Goal: Information Seeking & Learning: Learn about a topic

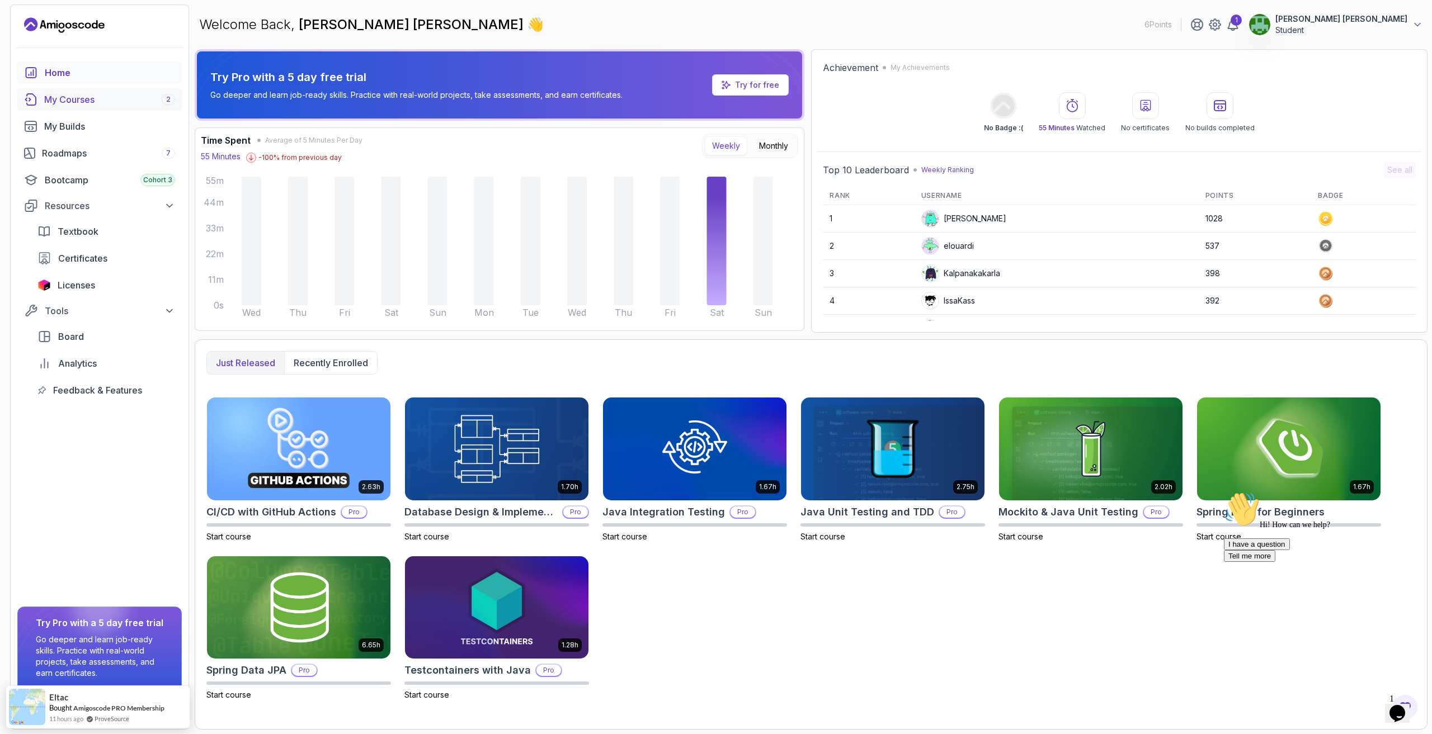
click at [122, 105] on div "My Courses 2" at bounding box center [109, 99] width 131 height 13
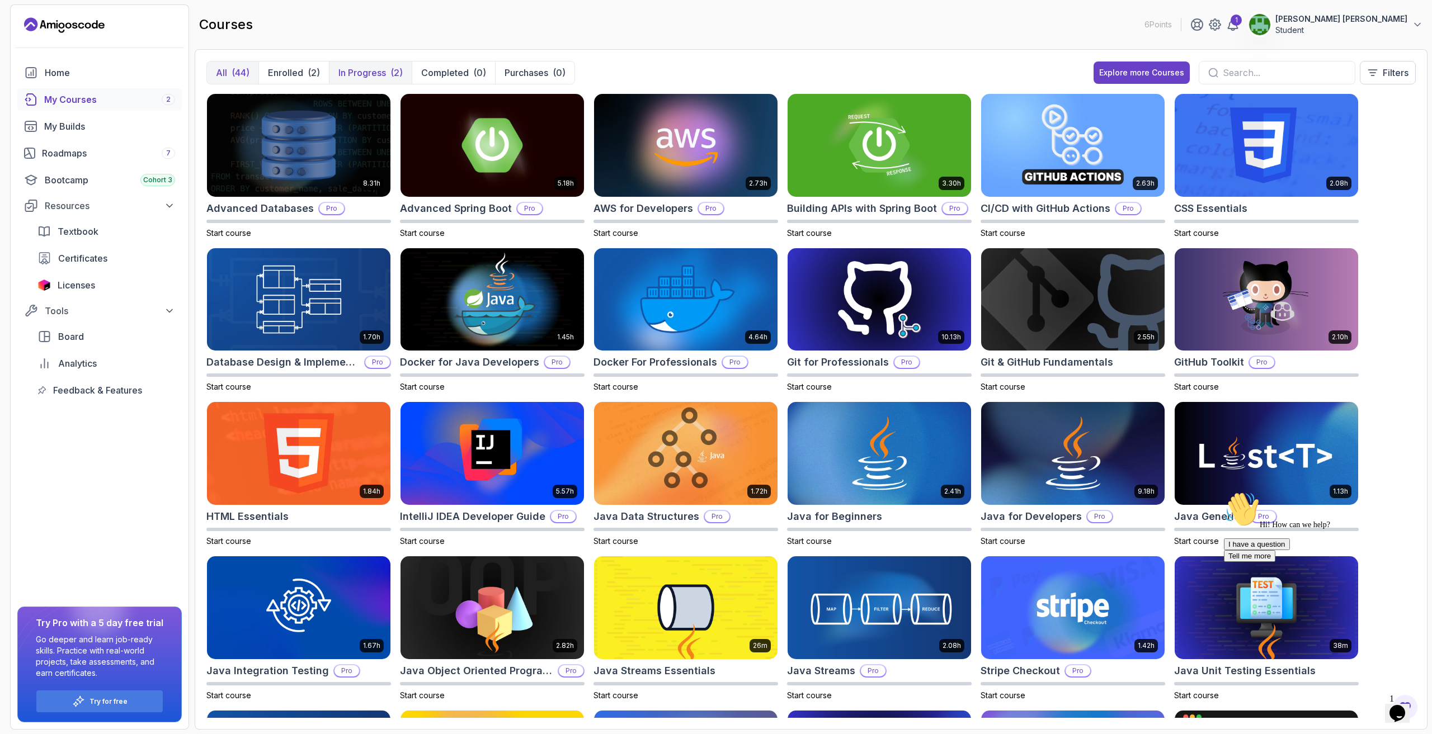
click at [353, 69] on p "In Progress" at bounding box center [362, 72] width 48 height 13
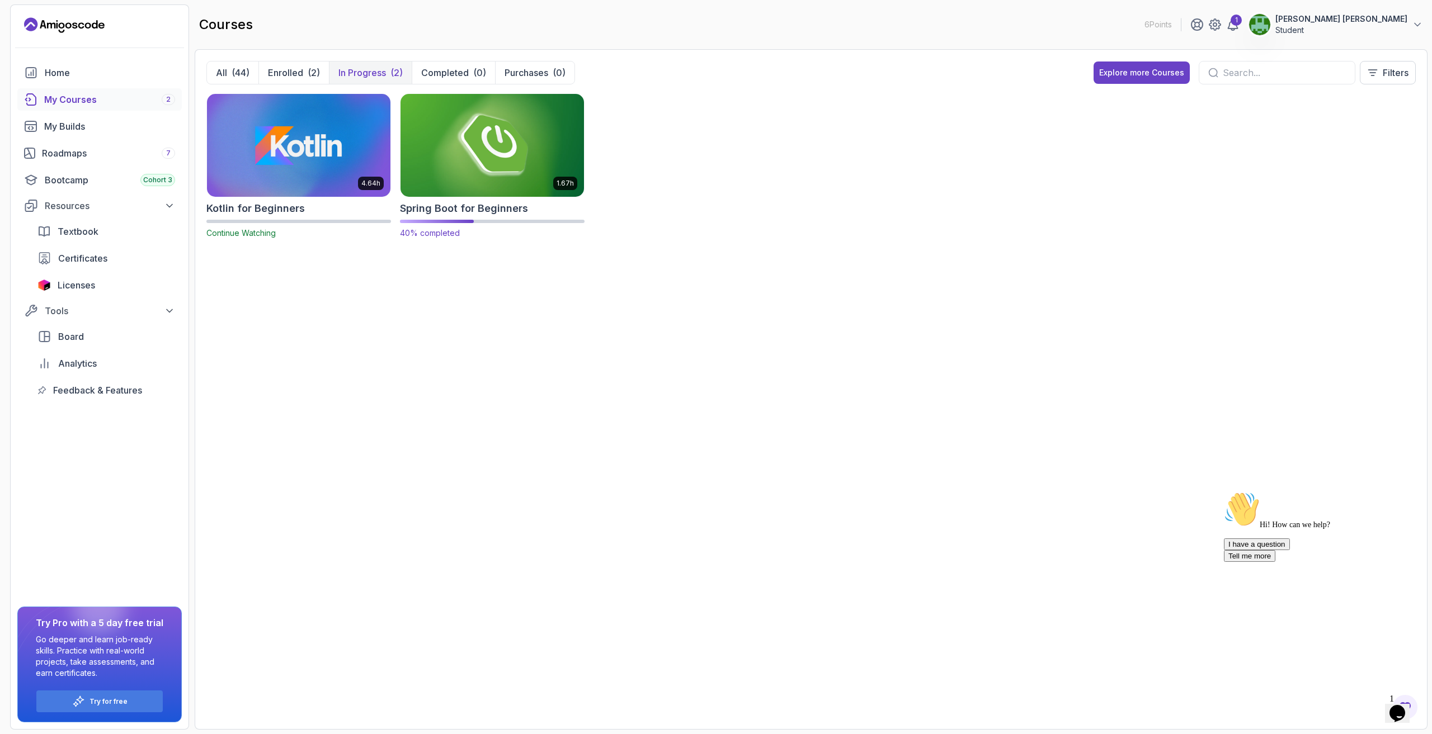
click at [456, 115] on img at bounding box center [492, 145] width 192 height 108
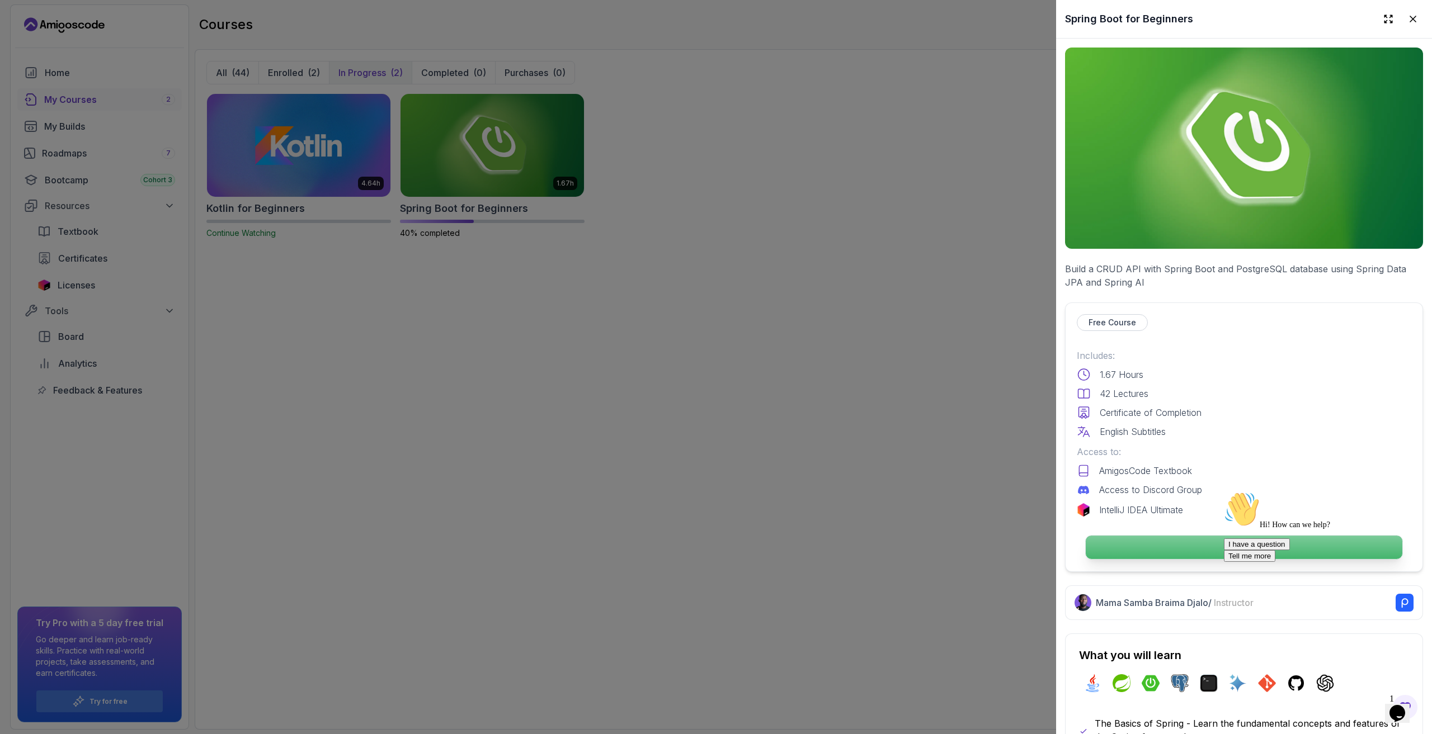
click at [1196, 549] on p "Continue" at bounding box center [1244, 547] width 317 height 23
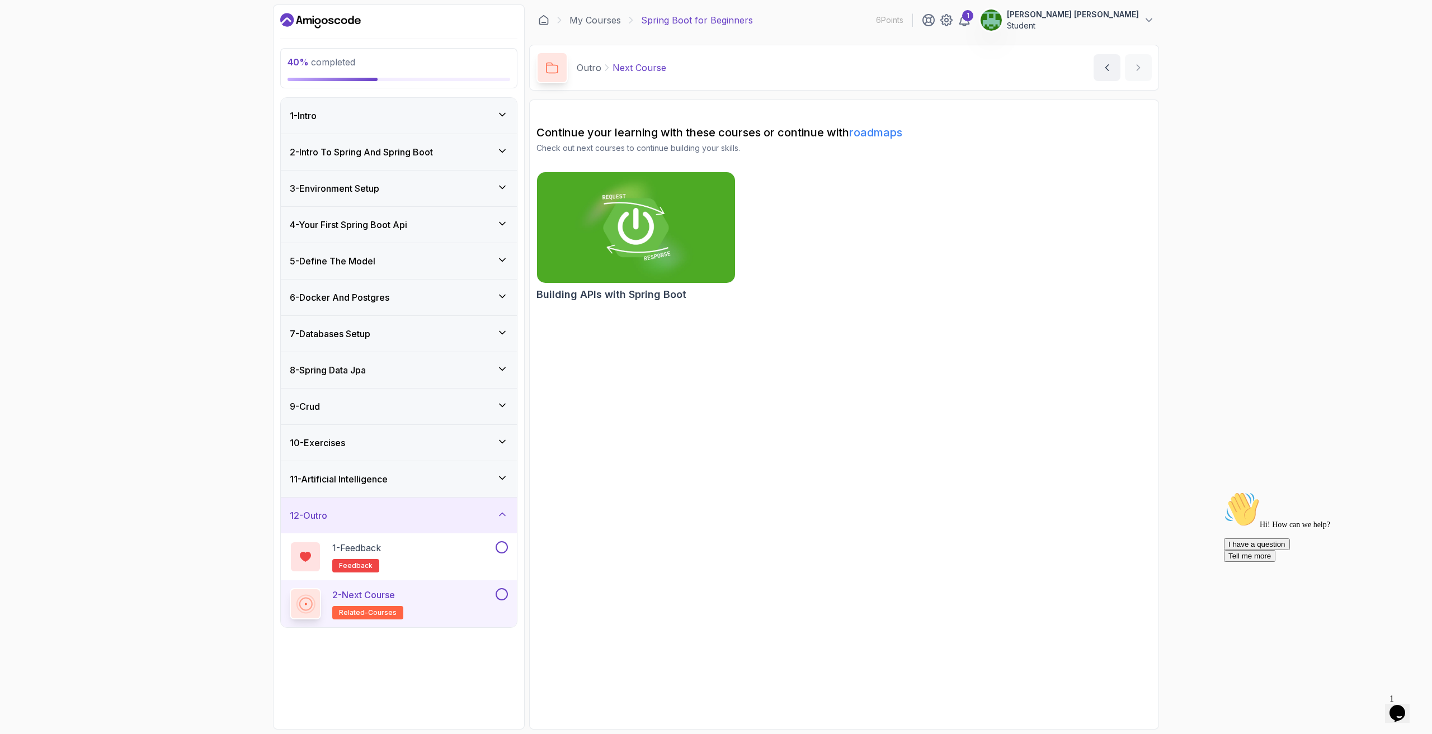
click at [441, 305] on div "6 - Docker And Postgres" at bounding box center [399, 298] width 236 height 36
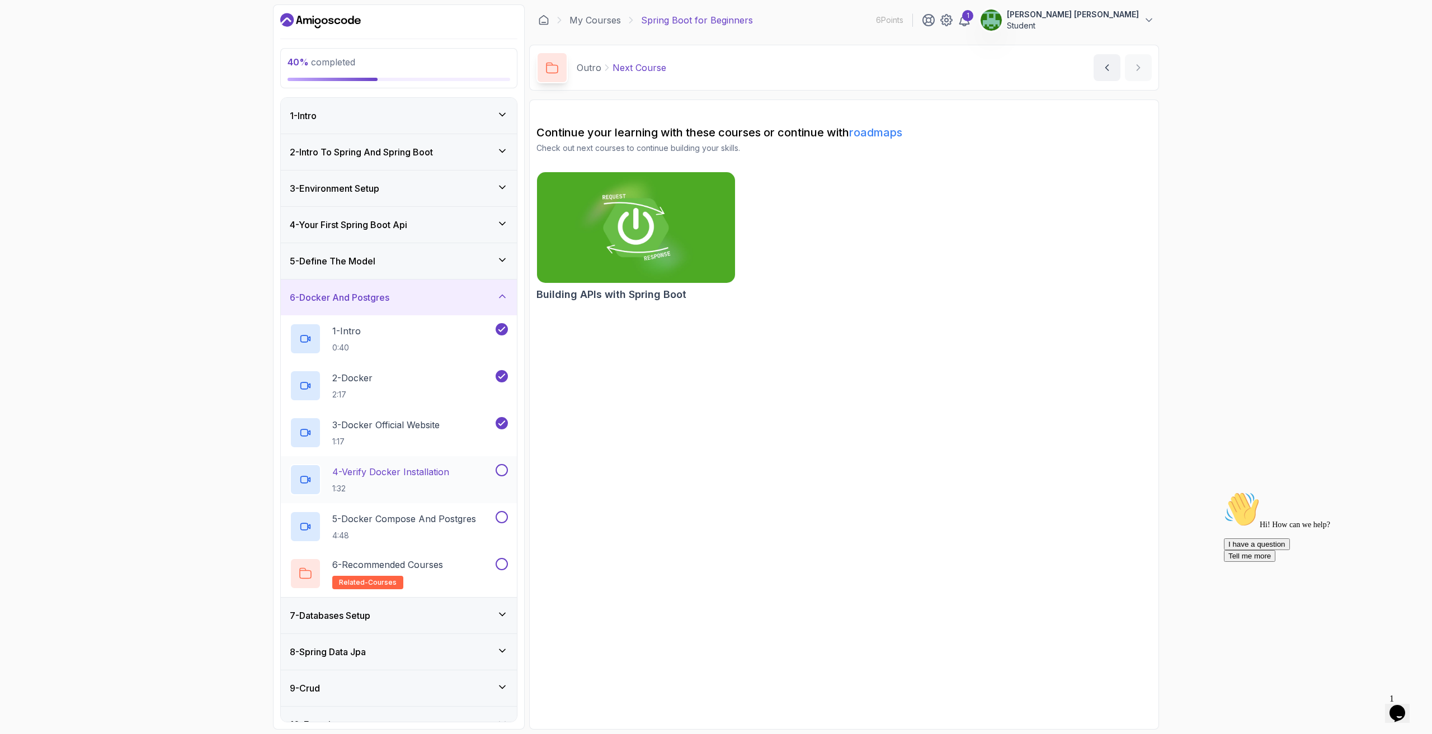
click at [498, 477] on button "4 - Verify Docker Installation 1:32" at bounding box center [399, 479] width 218 height 31
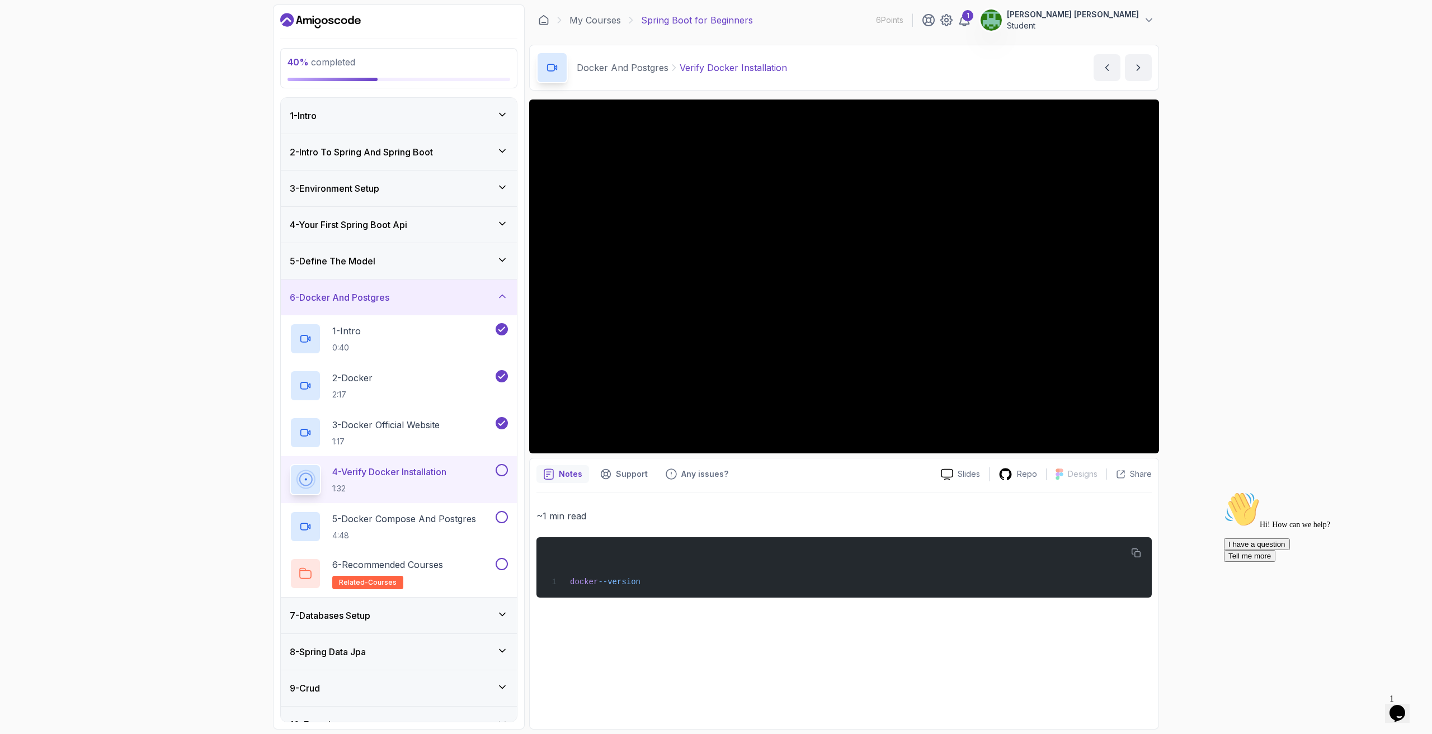
click at [1405, 704] on button "Opens Chat This icon Opens the chat window." at bounding box center [1397, 713] width 25 height 19
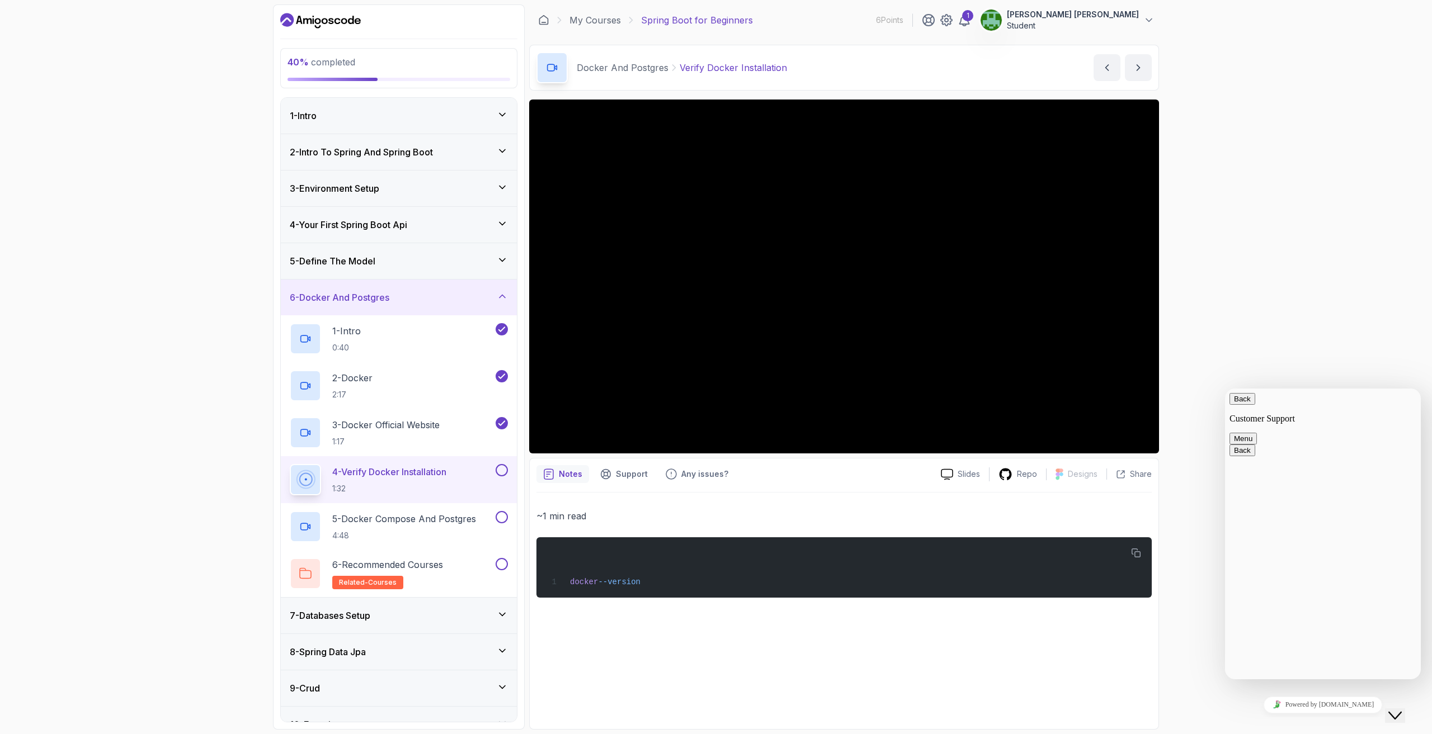
click at [1237, 405] on button "Back" at bounding box center [1242, 399] width 26 height 12
click at [1265, 331] on div "40 % completed 1 - Intro 2 - Intro To Spring And Spring Boot 3 - Environment Se…" at bounding box center [716, 367] width 1432 height 734
click at [1397, 710] on icon "Close Chat This icon closes the chat window." at bounding box center [1394, 715] width 13 height 13
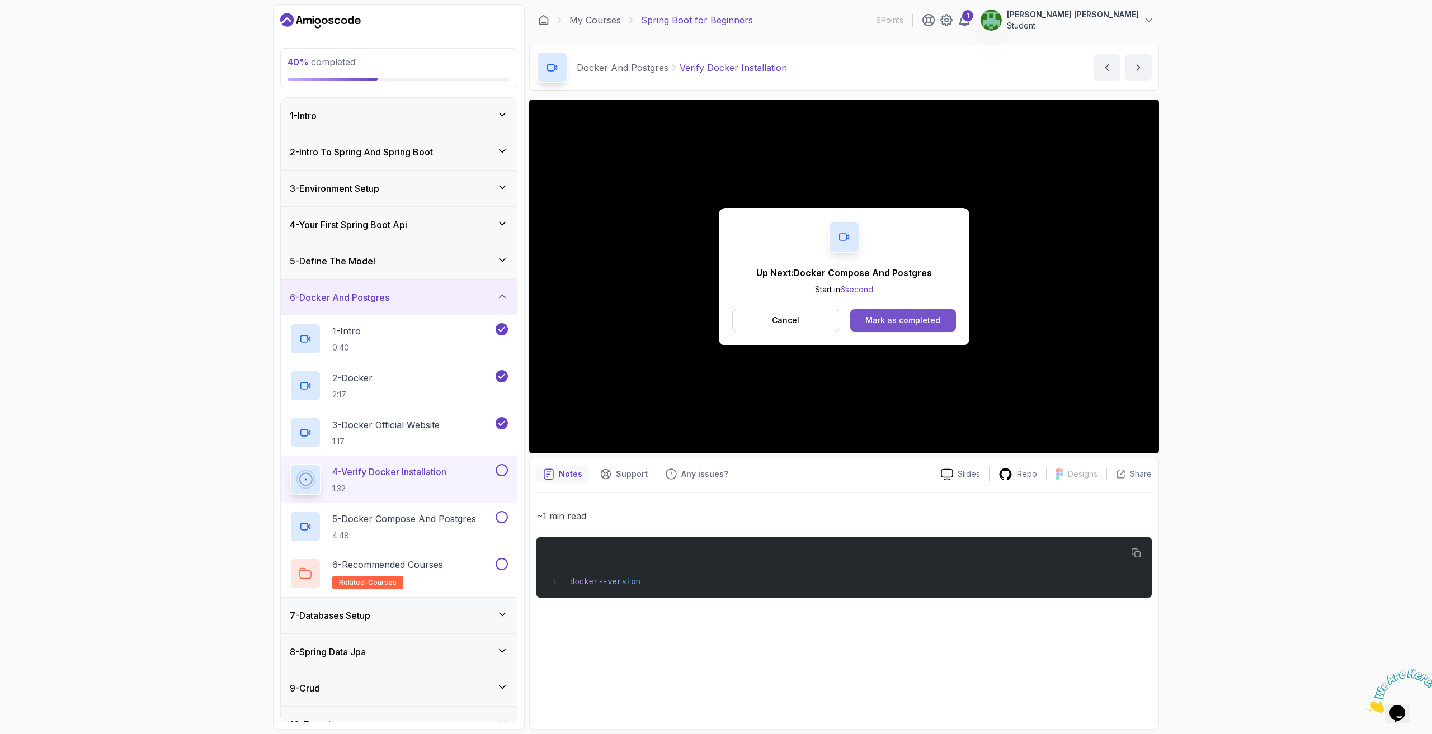
click at [889, 323] on div "Mark as completed" at bounding box center [902, 320] width 75 height 11
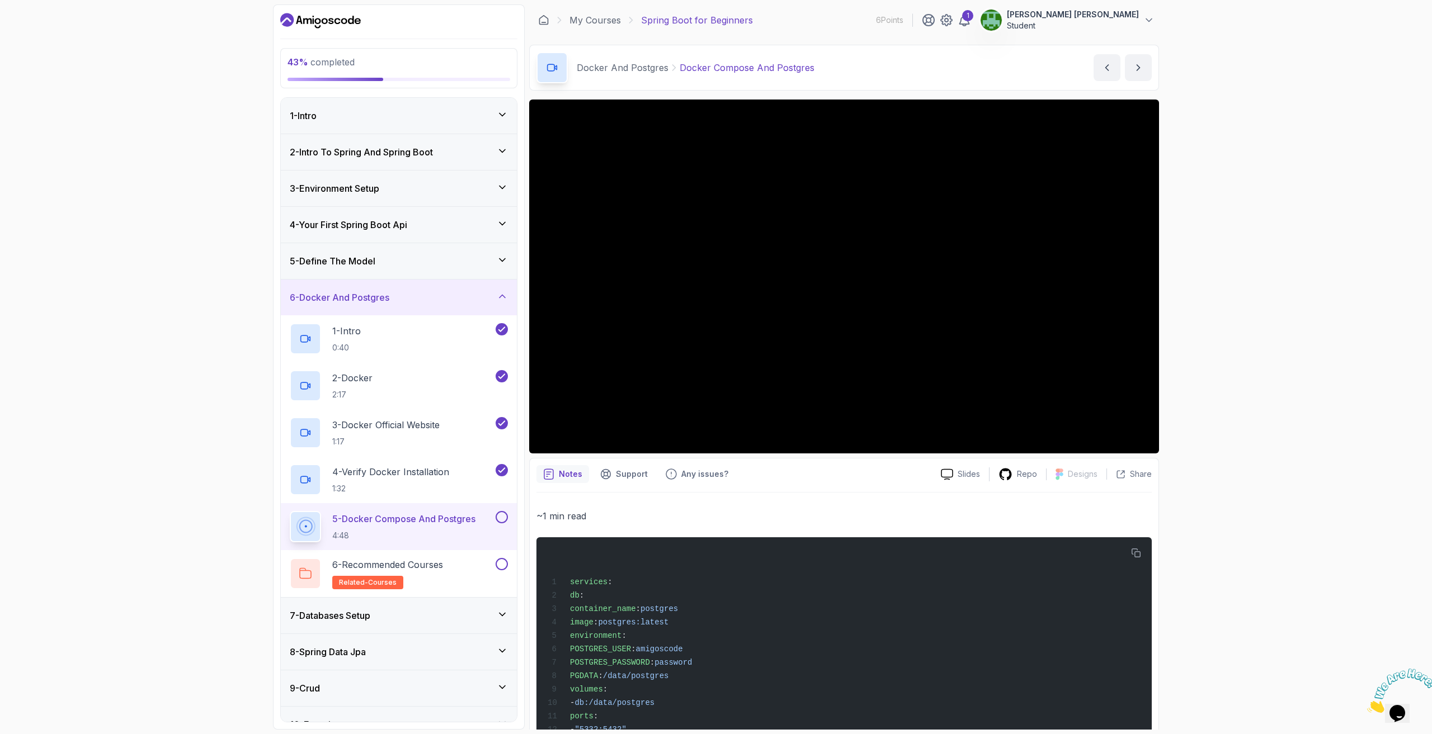
click at [830, 490] on div "Notes Support Any issues? Slides Repo Designs Design not available Share ~1 min…" at bounding box center [844, 680] width 630 height 445
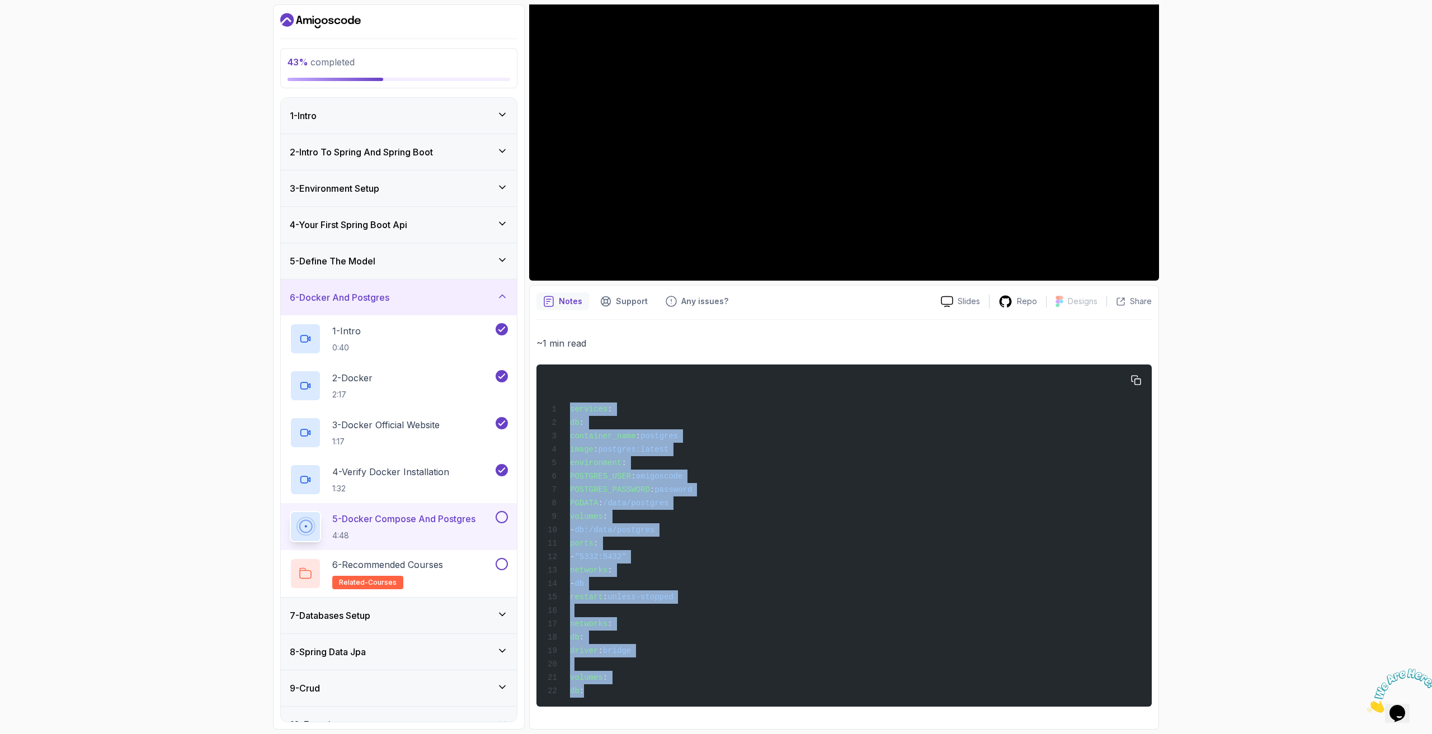
drag, startPoint x: 607, startPoint y: 688, endPoint x: 547, endPoint y: 399, distance: 295.9
click at [547, 399] on div "services : db : container_name : postgres image : postgres:latest environment :…" at bounding box center [843, 535] width 597 height 329
copy code "services : db : container_name : postgres image : postgres:latest environment :…"
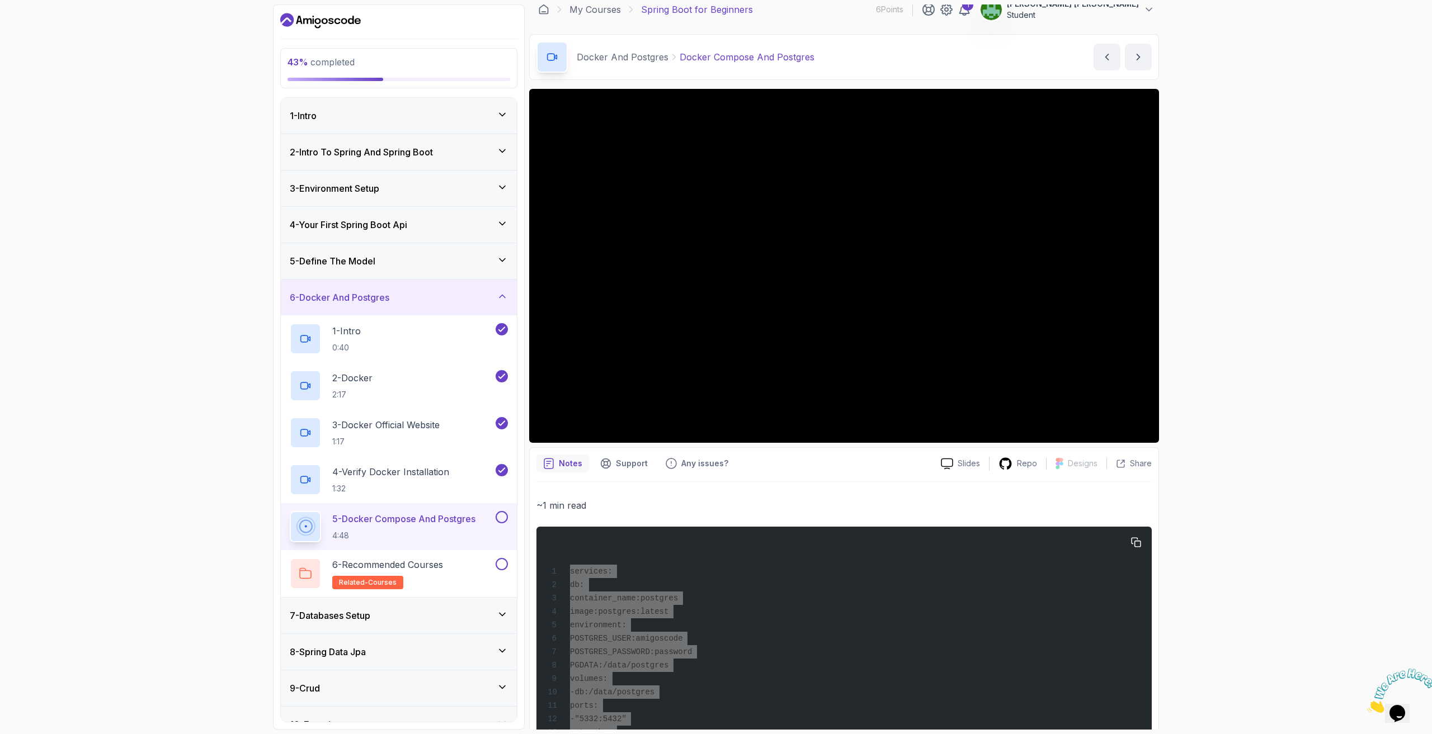
scroll to position [0, 0]
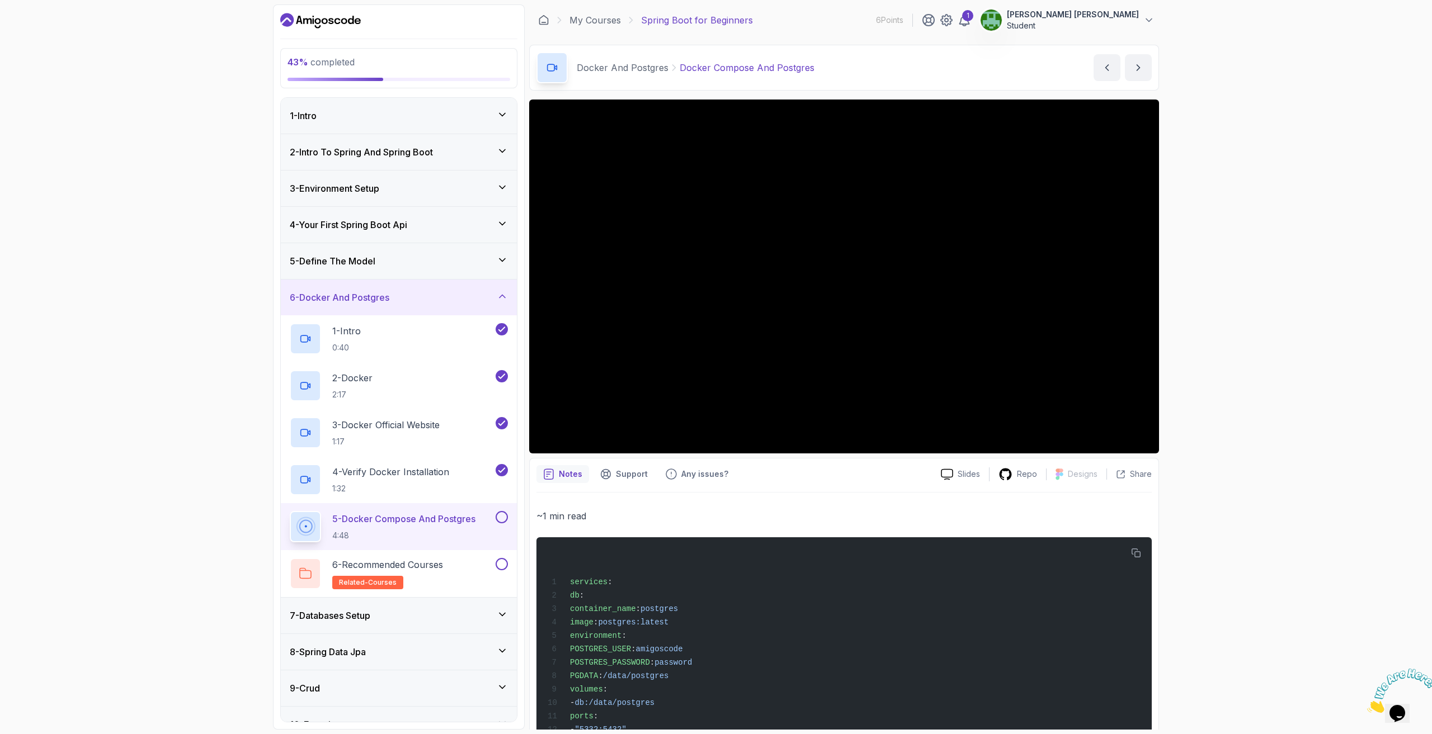
click at [879, 465] on div "Notes Support Any issues? Slides Repo Designs Design not available Share ~1 min…" at bounding box center [844, 680] width 630 height 445
click at [1138, 553] on icon "button" at bounding box center [1136, 554] width 10 height 10
click at [343, 708] on div "10 - Exercises" at bounding box center [399, 725] width 236 height 36
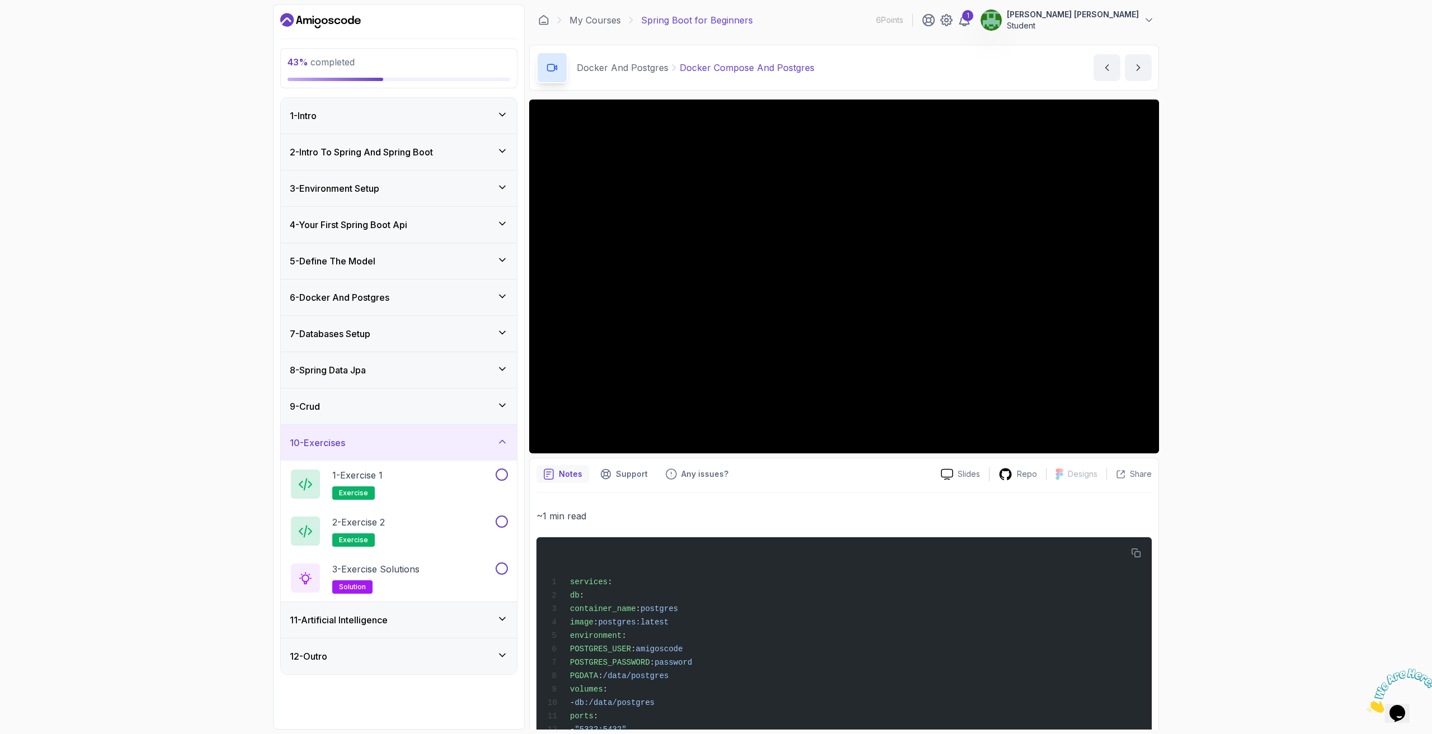
click at [483, 339] on div "7 - Databases Setup" at bounding box center [399, 333] width 218 height 13
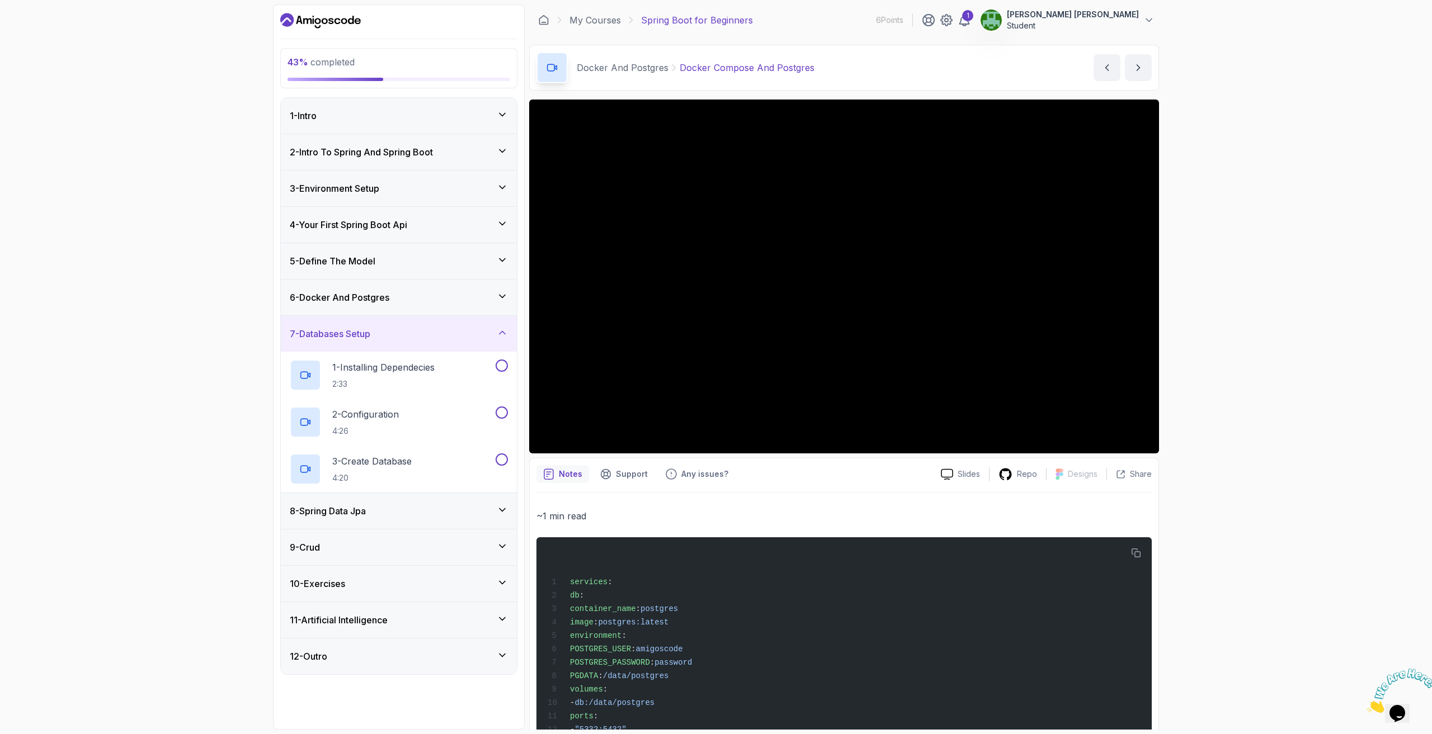
click at [487, 333] on div "7 - Databases Setup" at bounding box center [399, 333] width 218 height 13
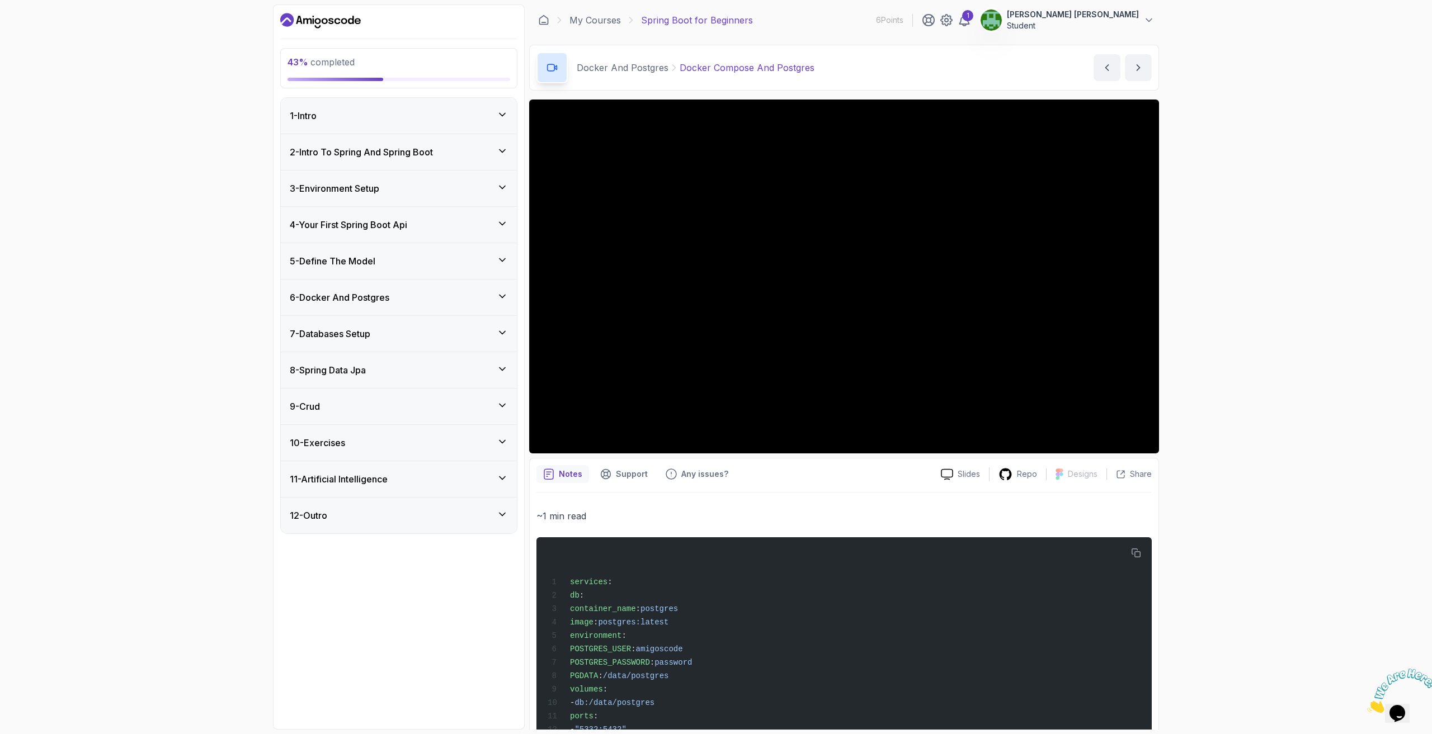
click at [486, 292] on div "6 - Docker And Postgres" at bounding box center [399, 297] width 218 height 13
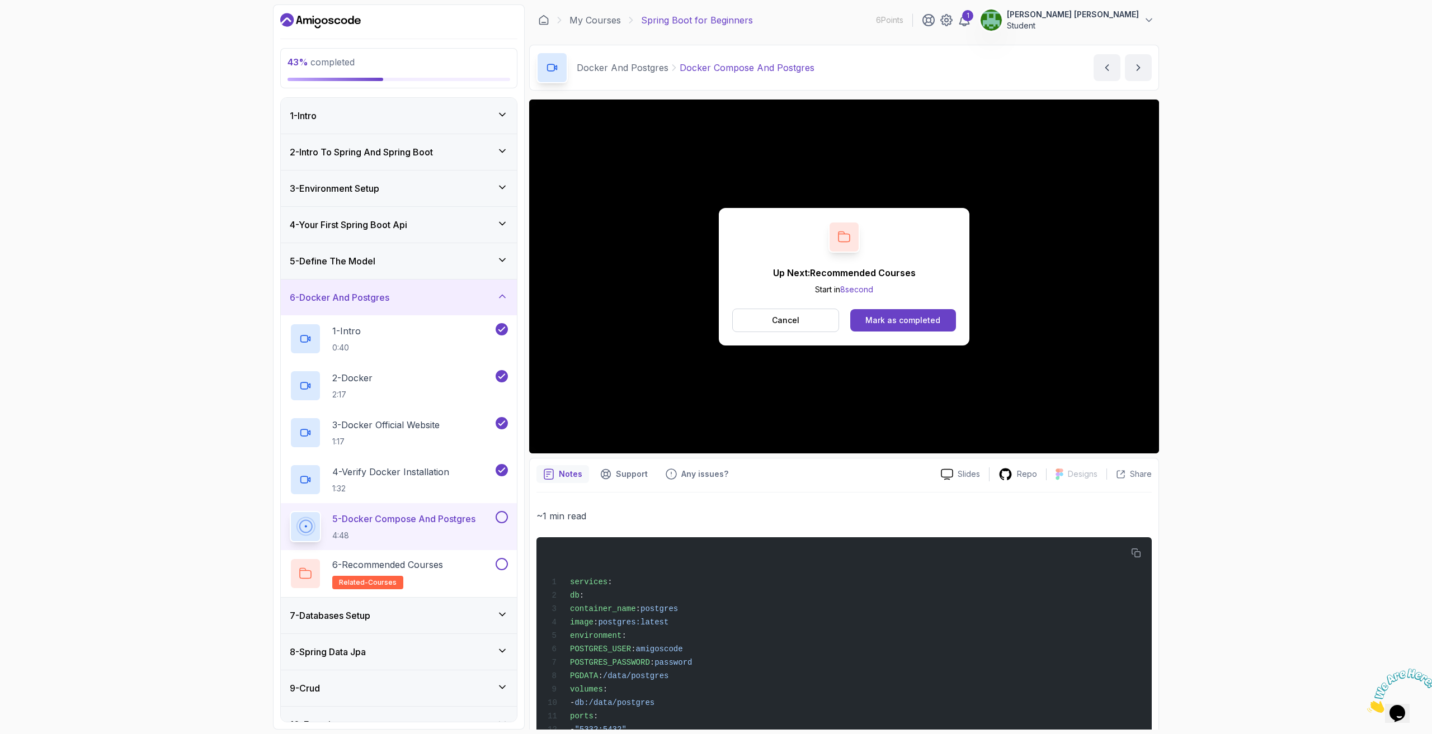
click at [508, 519] on div "5 - Docker Compose And Postgres 4:48" at bounding box center [399, 526] width 236 height 47
click at [504, 516] on button at bounding box center [502, 517] width 12 height 12
click at [471, 578] on div "6 - Recommended Courses related-courses" at bounding box center [392, 573] width 204 height 31
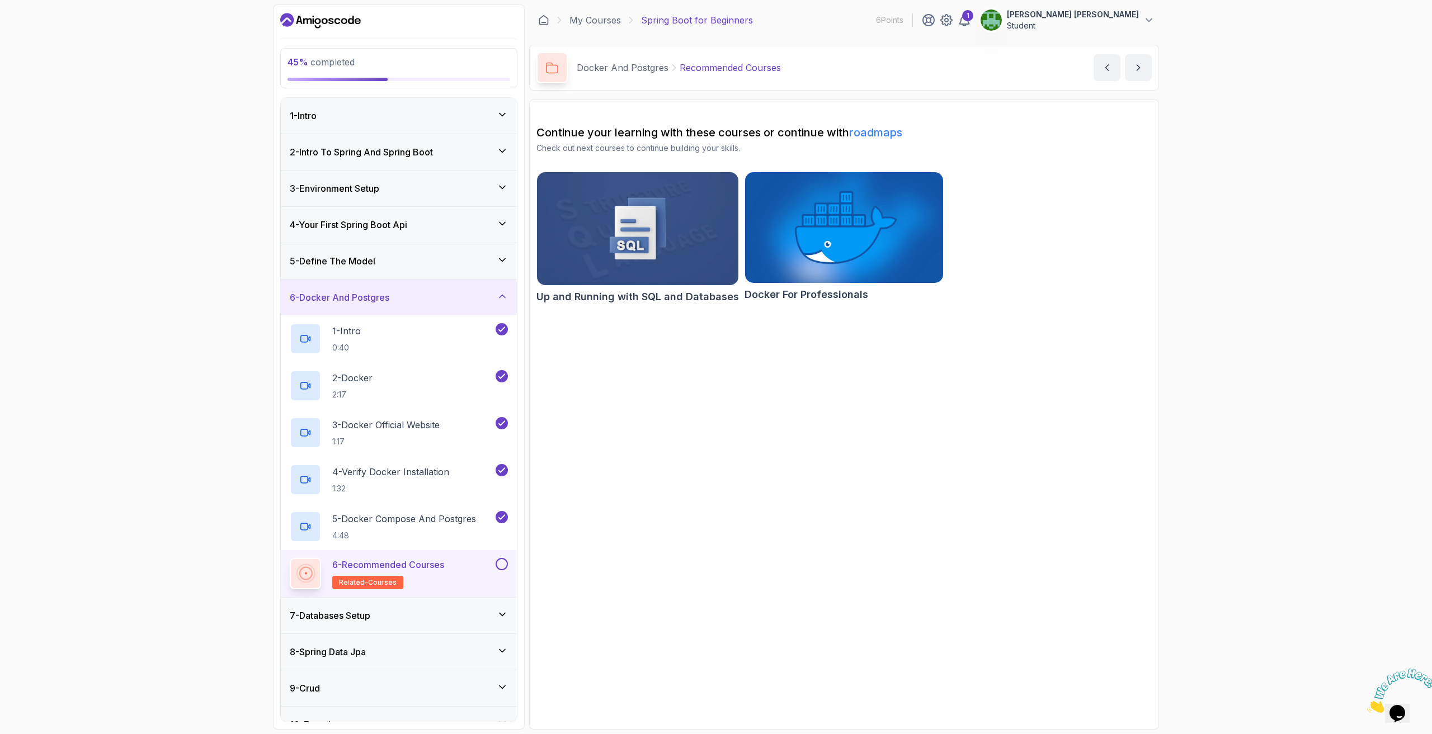
click at [425, 617] on div "7 - Databases Setup" at bounding box center [399, 615] width 218 height 13
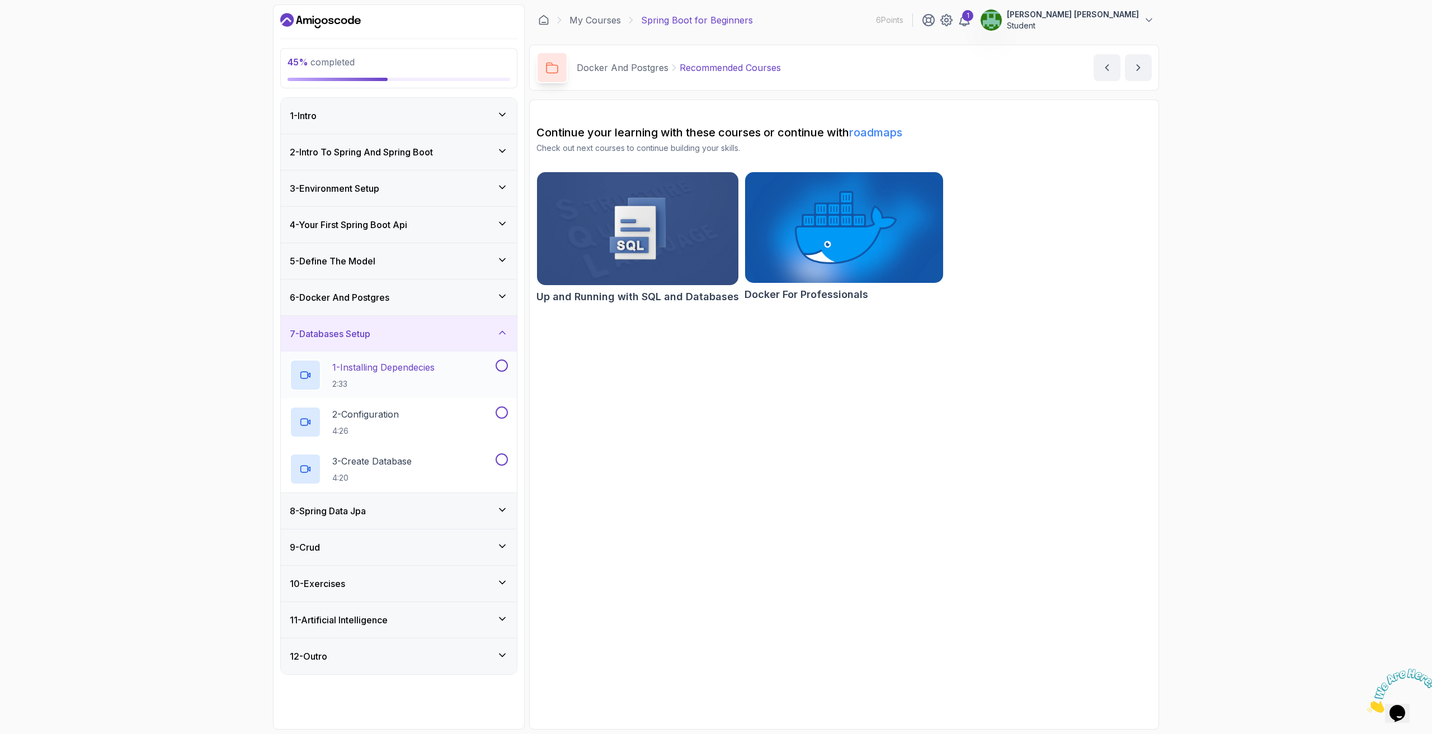
click at [502, 365] on button at bounding box center [502, 366] width 12 height 12
click at [459, 372] on div "1 - Installing Dependecies 2:33" at bounding box center [392, 375] width 204 height 31
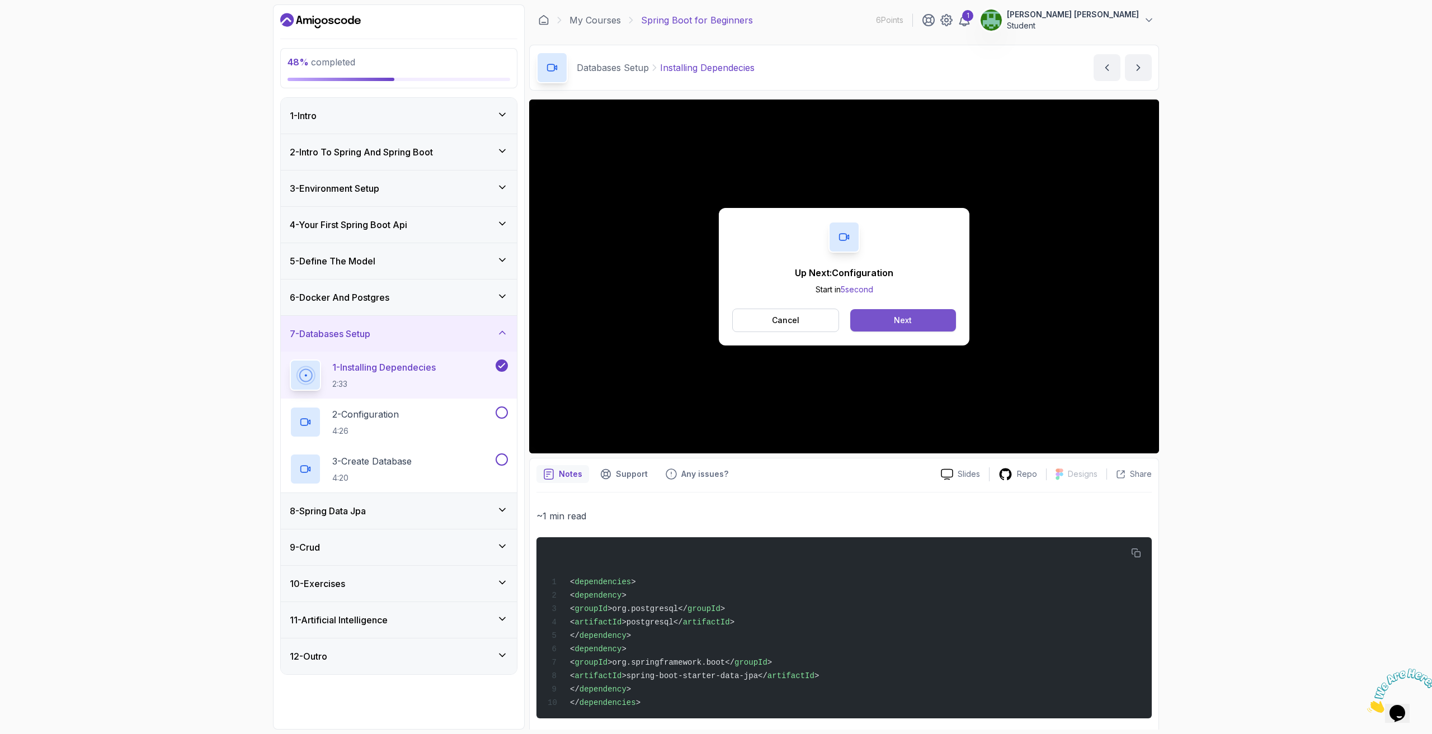
click at [913, 320] on button "Next" at bounding box center [903, 320] width 106 height 22
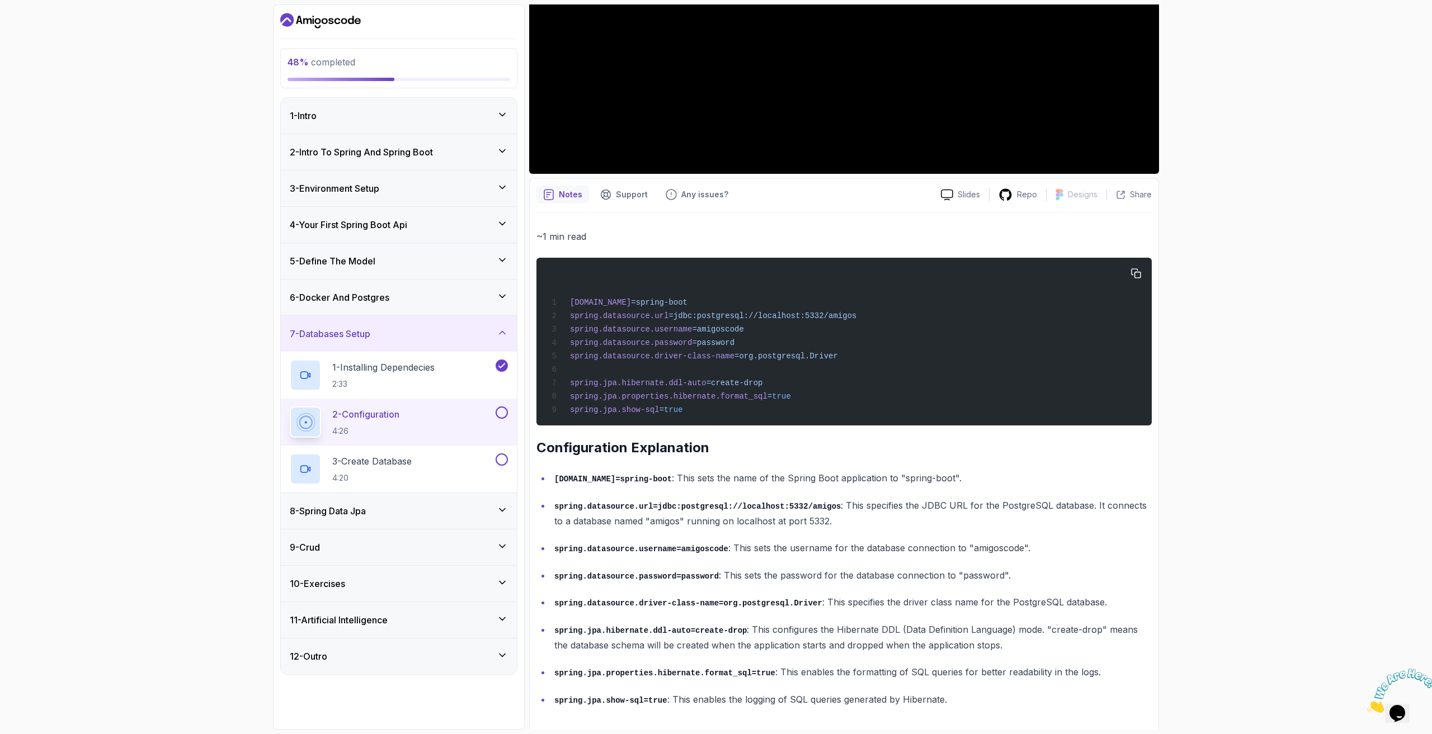
scroll to position [296, 0]
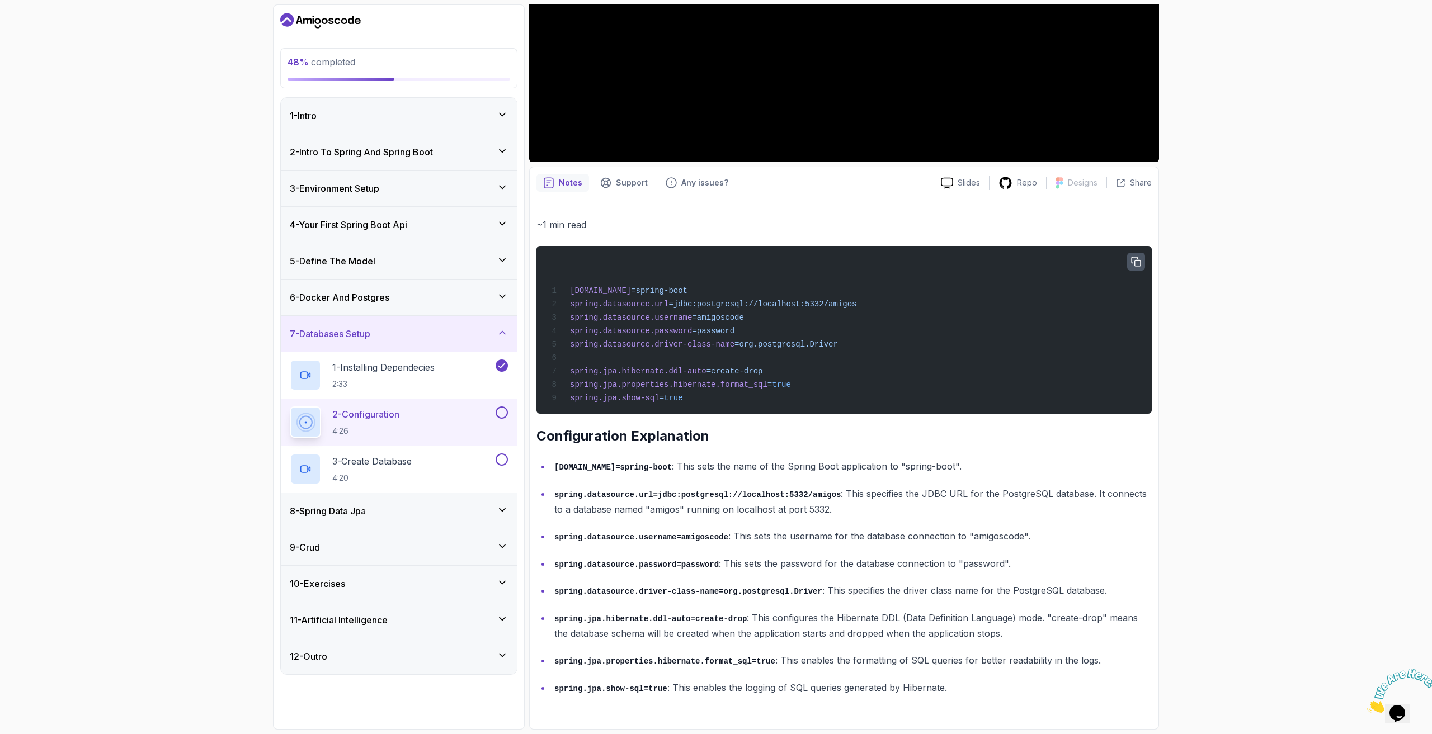
click at [1136, 257] on icon "button" at bounding box center [1136, 262] width 10 height 10
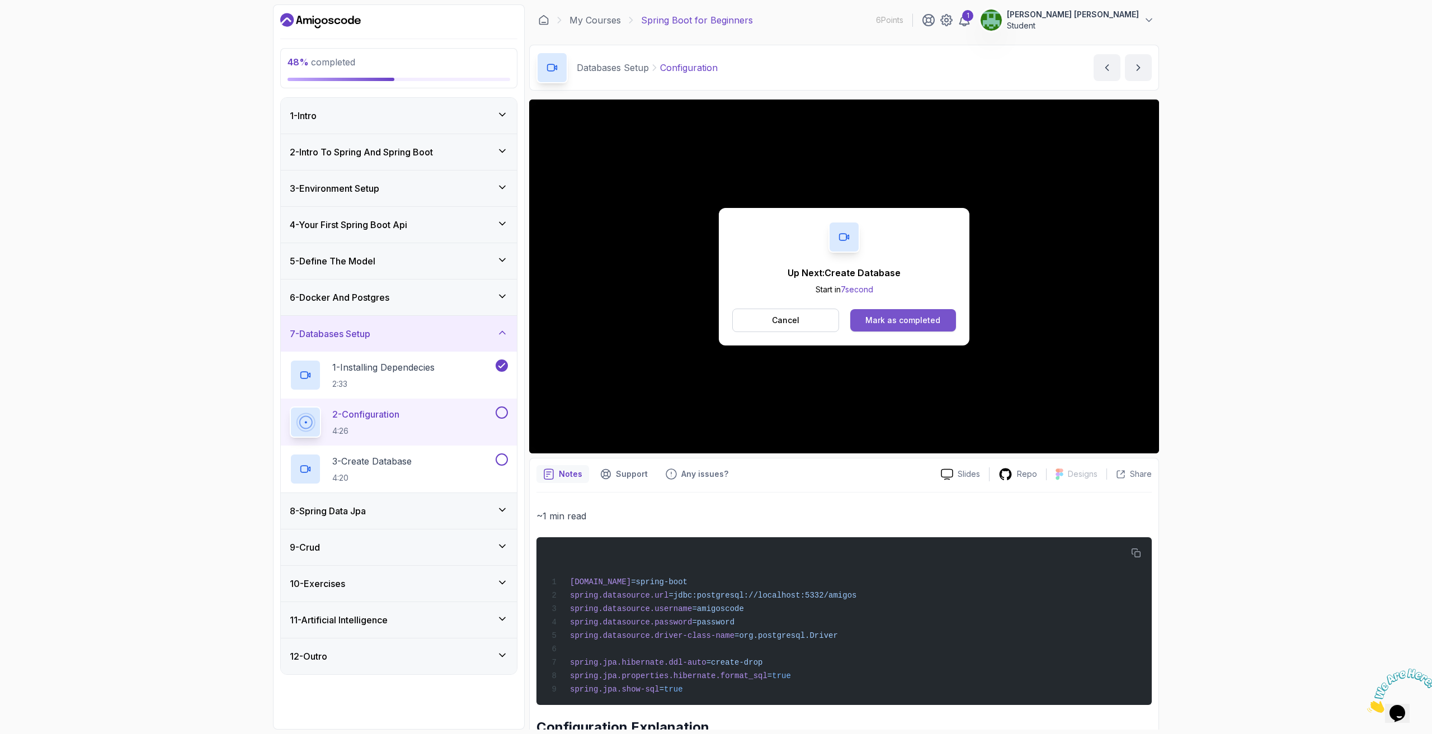
click at [877, 319] on div "Mark as completed" at bounding box center [902, 320] width 75 height 11
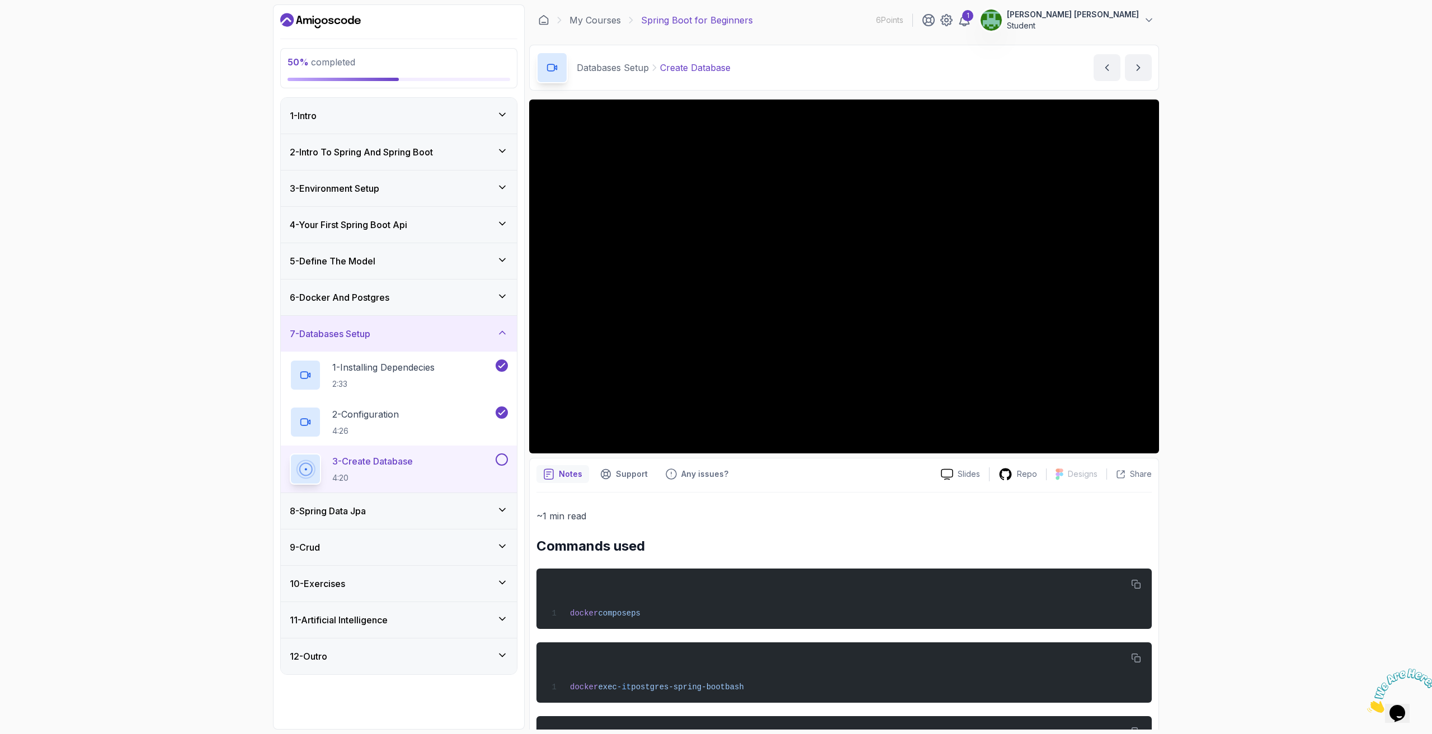
scroll to position [146, 0]
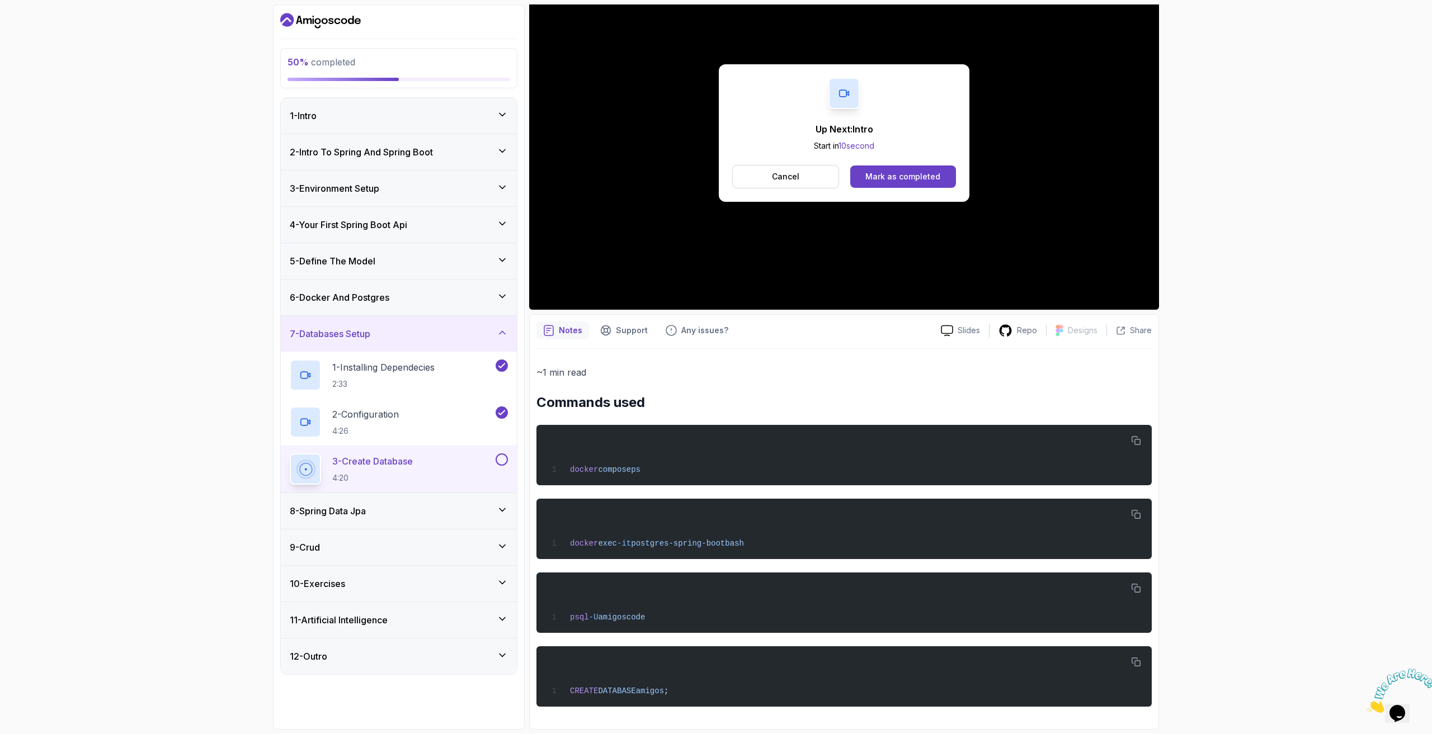
click at [501, 460] on button at bounding box center [502, 460] width 12 height 12
click at [504, 512] on icon at bounding box center [502, 509] width 11 height 11
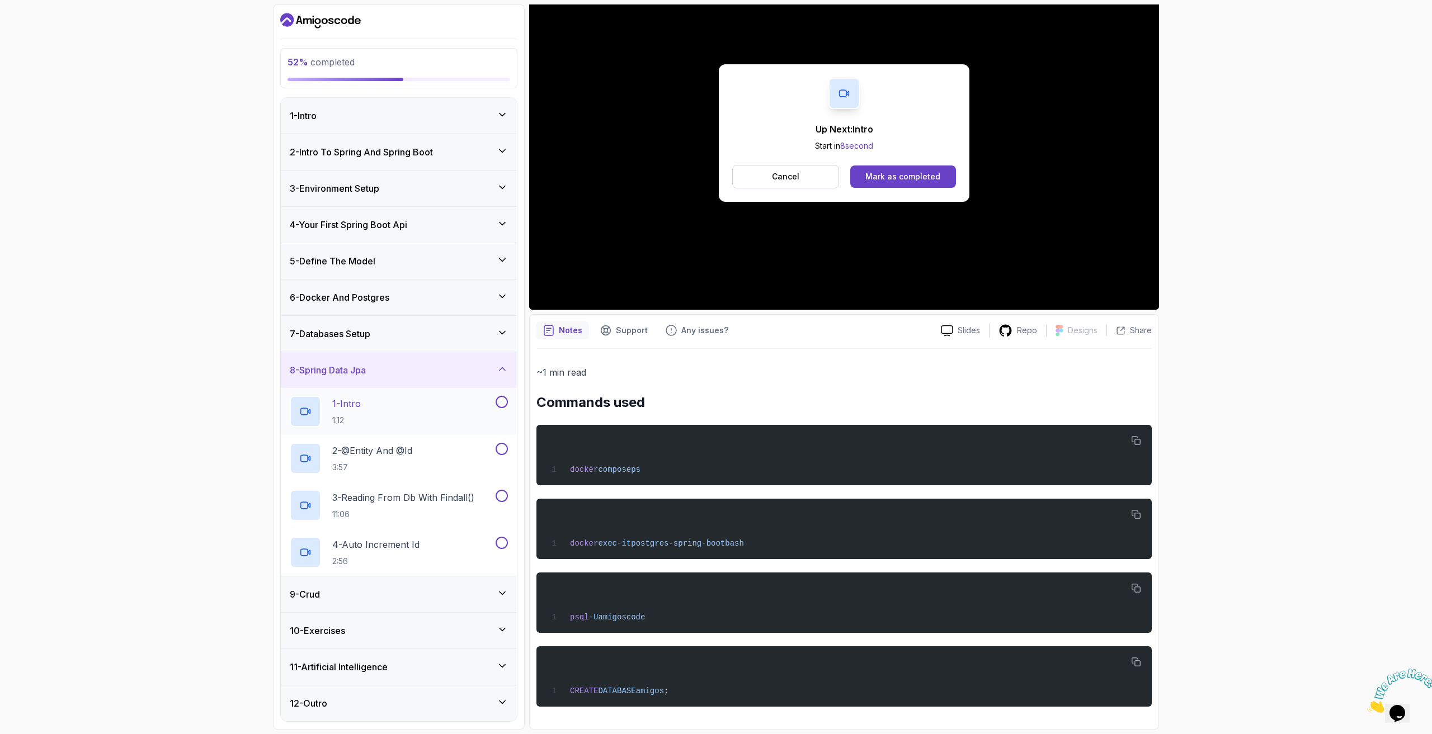
click at [395, 421] on div "1 - Intro 1:12" at bounding box center [392, 411] width 204 height 31
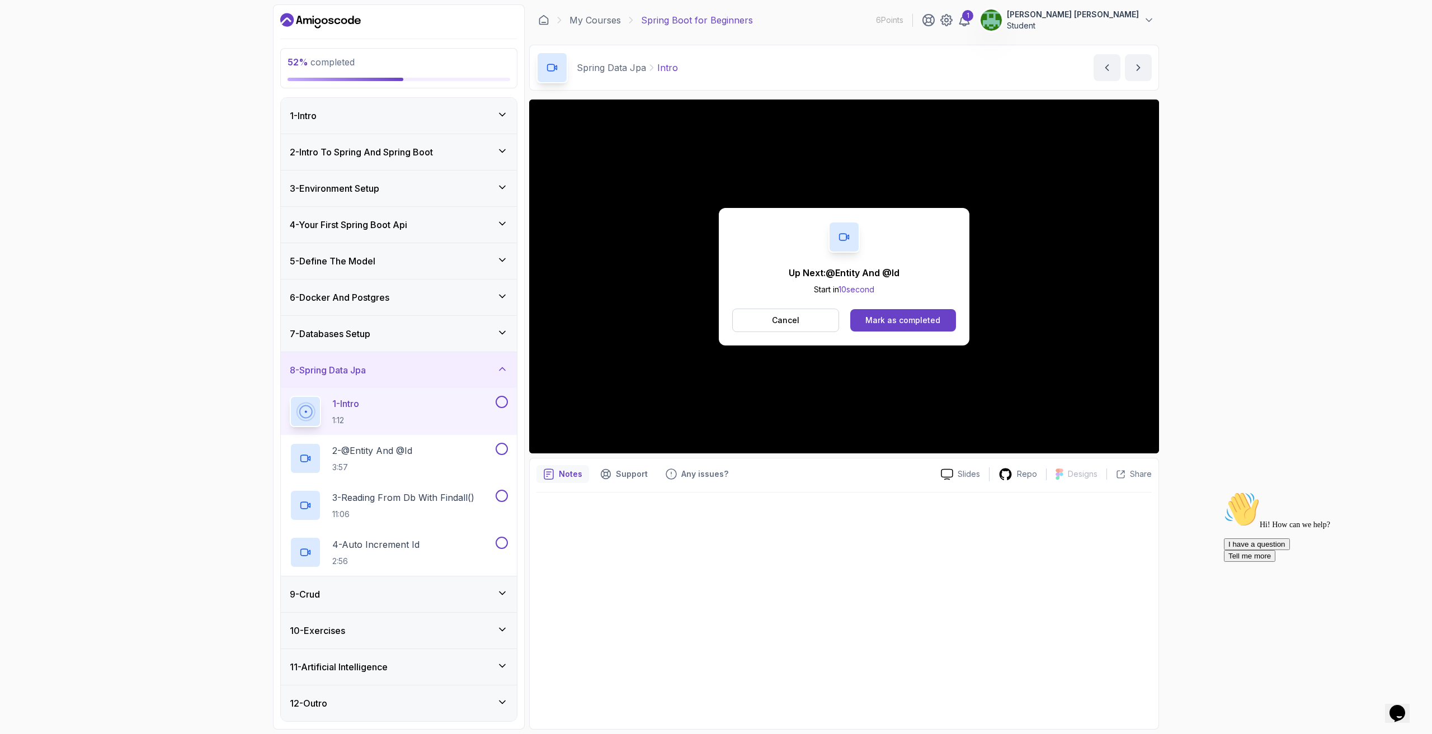
click at [814, 306] on div "Up Next: @Entity And @Id Start in 10 second Cancel [PERSON_NAME] as completed" at bounding box center [844, 277] width 251 height 138
click at [810, 312] on button "Cancel" at bounding box center [785, 320] width 107 height 23
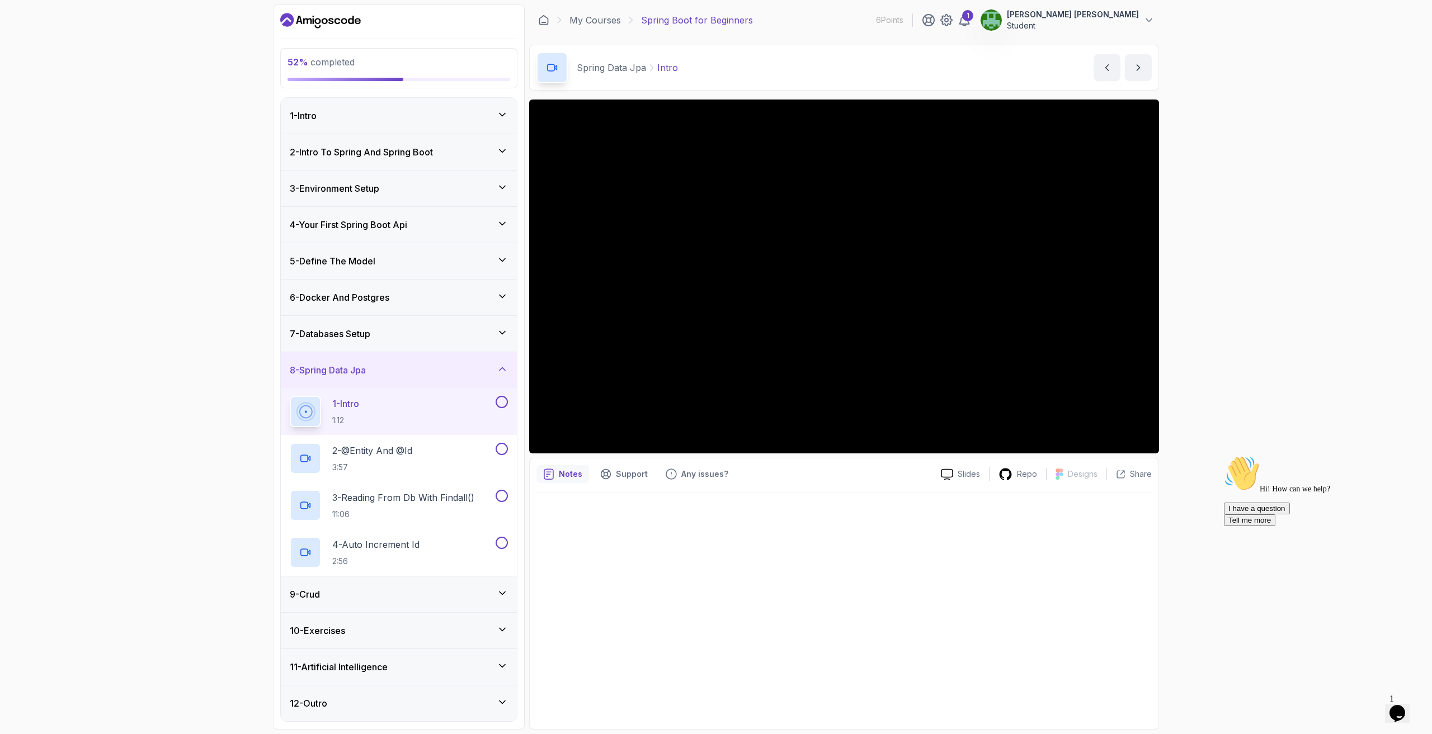
click at [501, 405] on button at bounding box center [502, 402] width 12 height 12
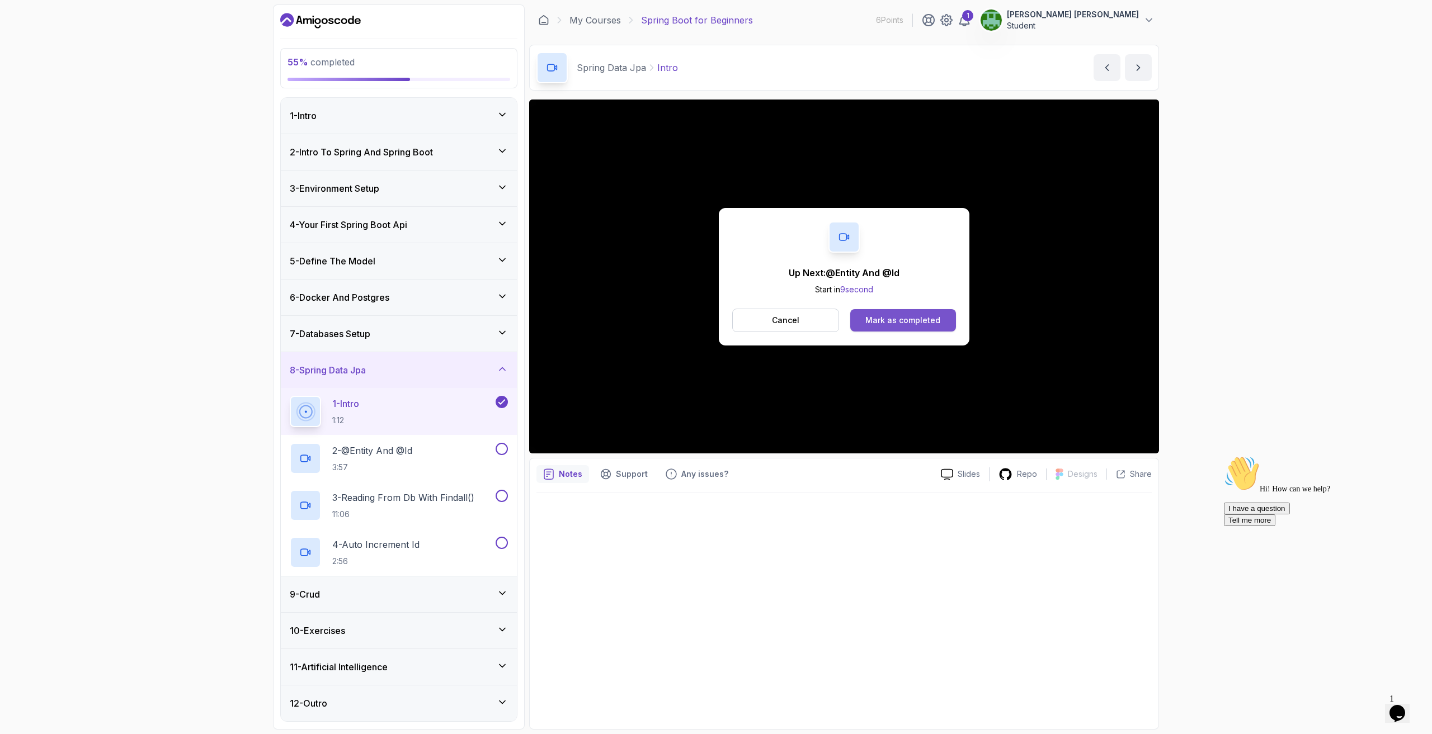
click at [910, 328] on button "Mark as completed" at bounding box center [903, 320] width 106 height 22
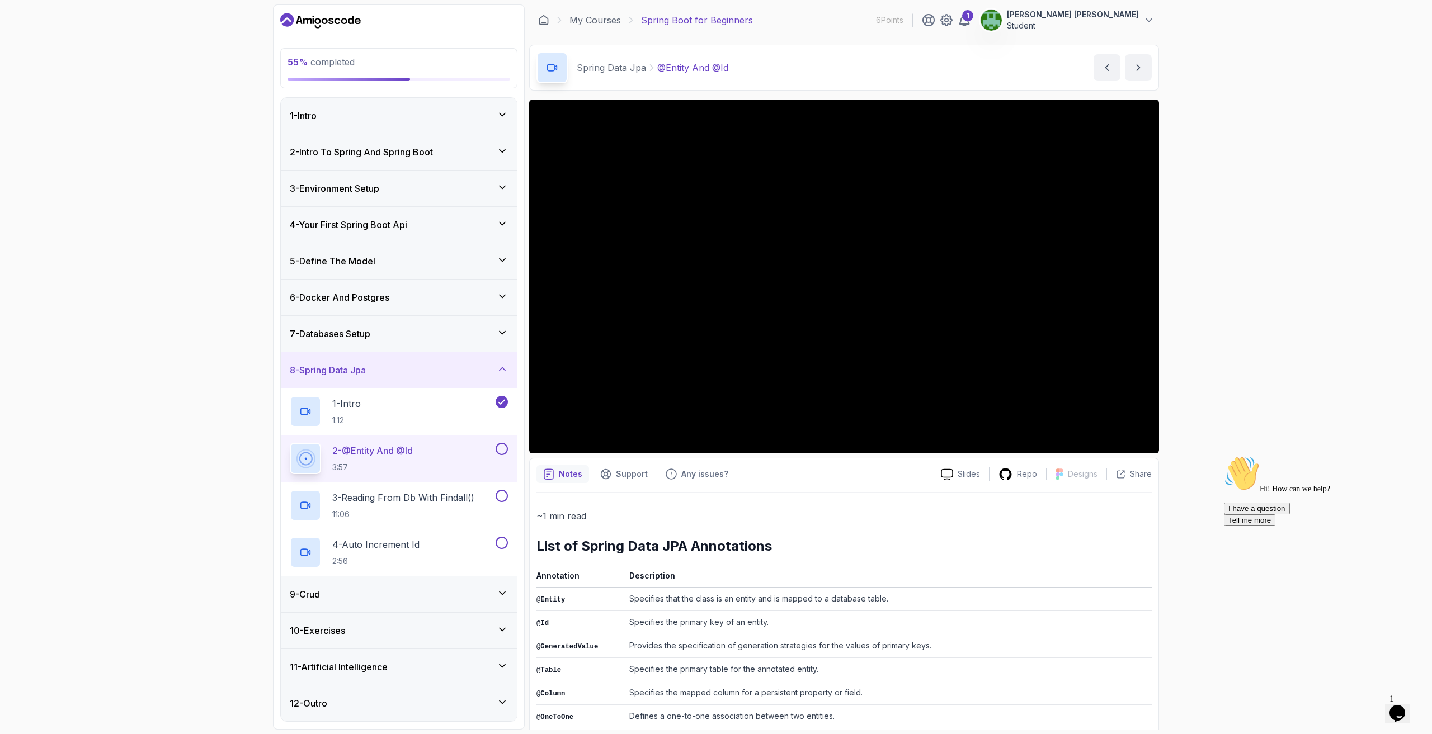
click at [496, 599] on div "9 - Crud" at bounding box center [399, 594] width 218 height 13
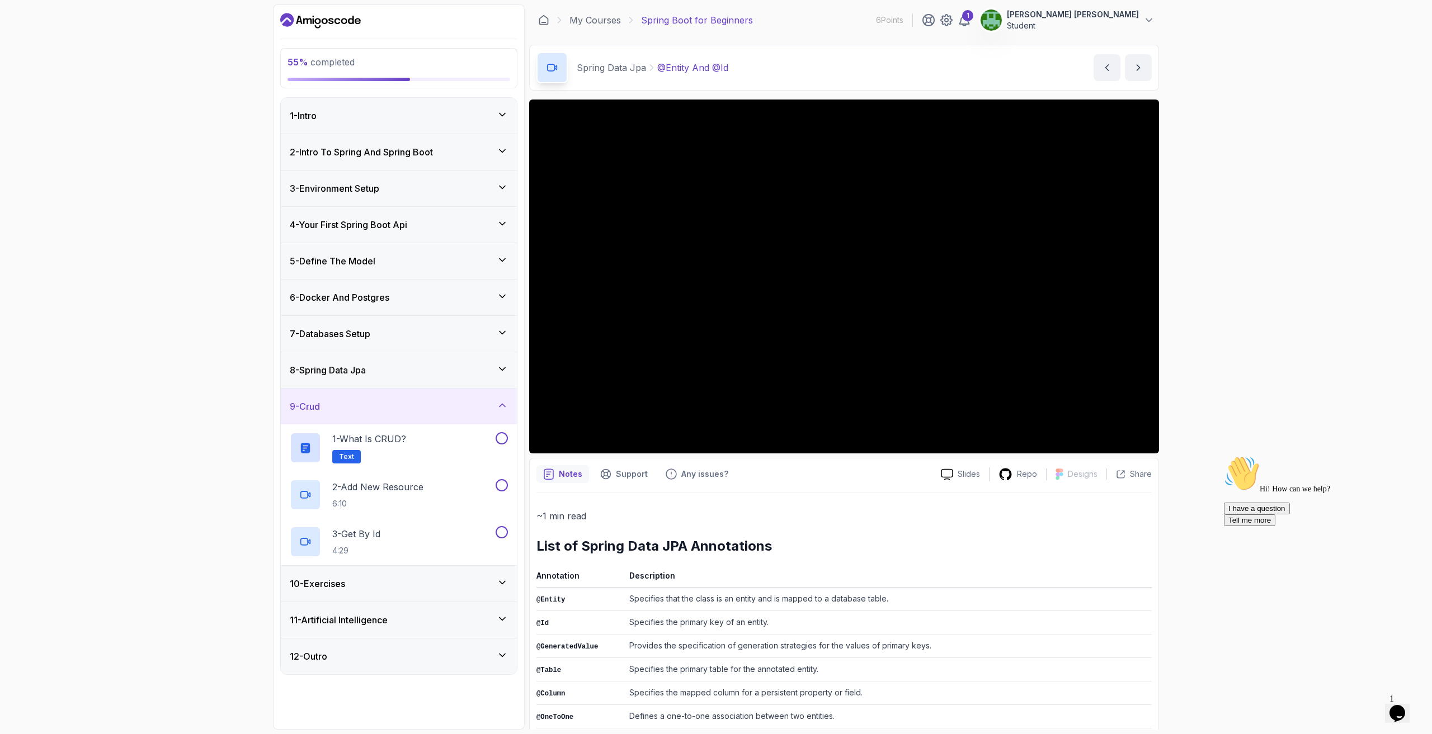
click at [501, 372] on icon at bounding box center [502, 369] width 11 height 11
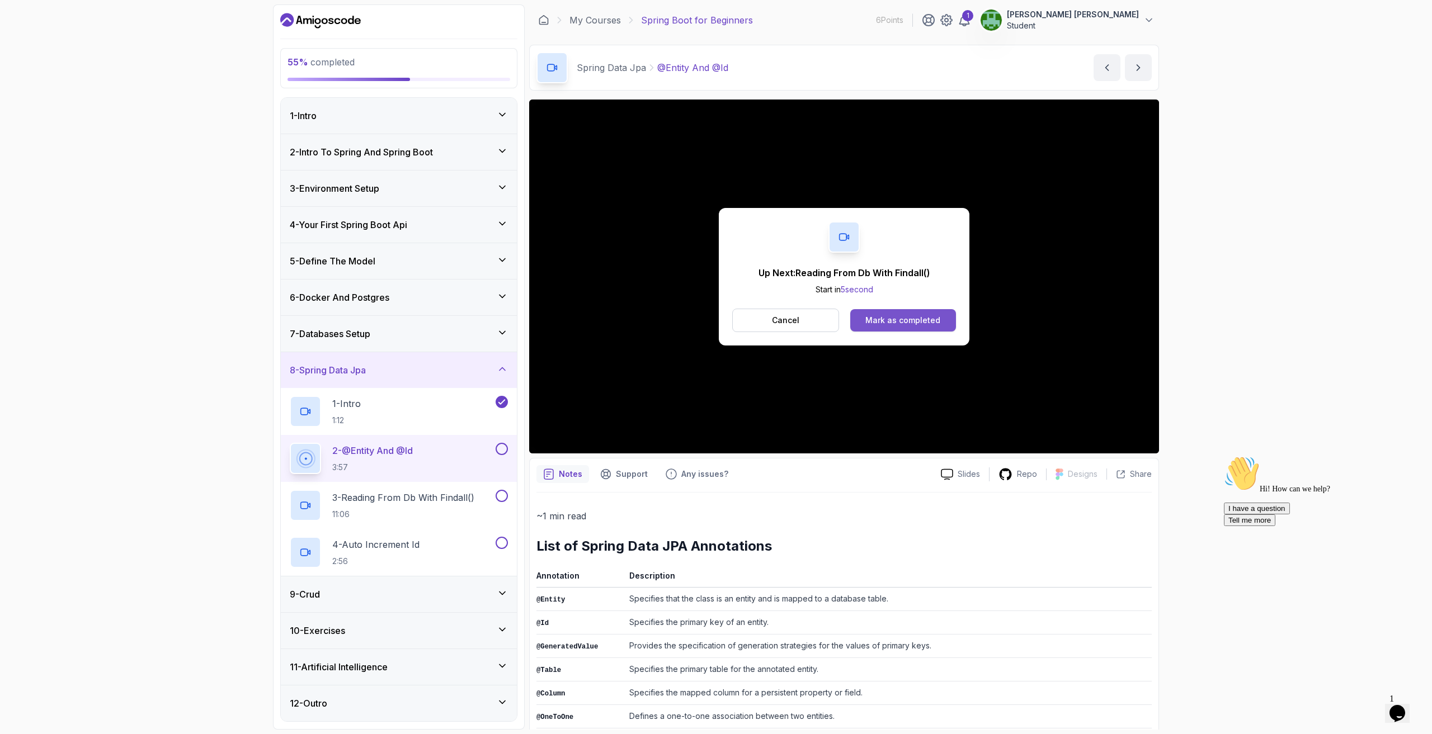
click at [889, 315] on div "Mark as completed" at bounding box center [902, 320] width 75 height 11
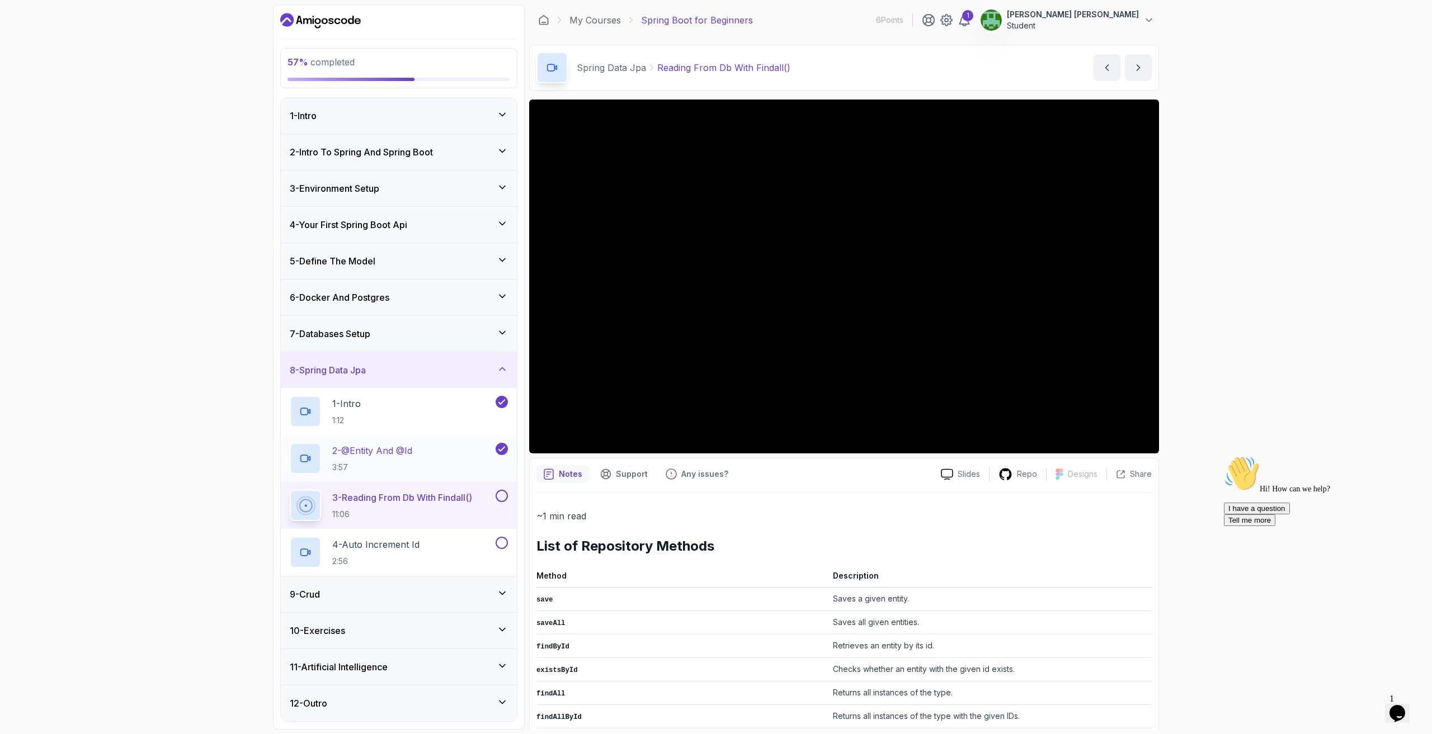
click at [412, 459] on h2 "2 - @Entity And @Id 3:57" at bounding box center [372, 458] width 80 height 29
